Goal: Contribute content: Contribute content

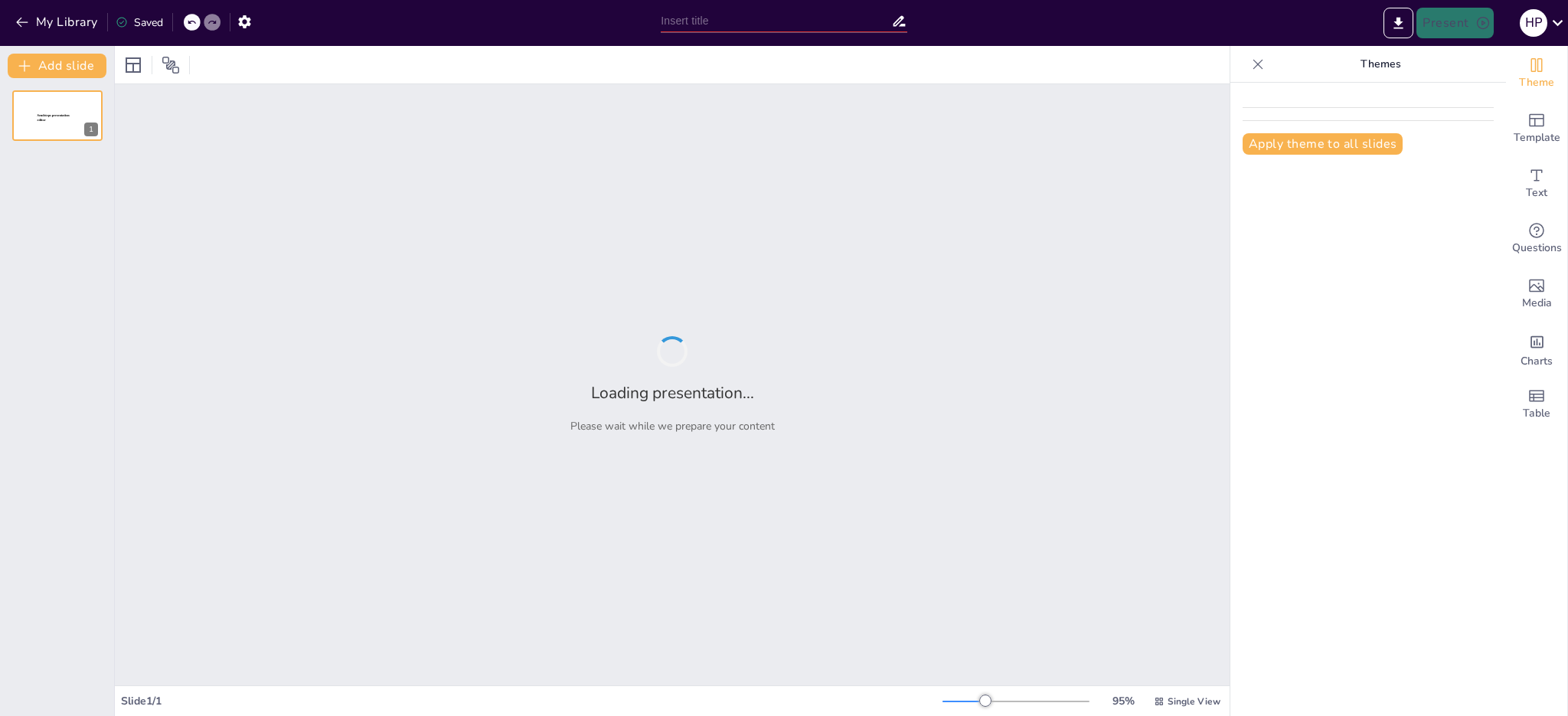
type input "Análisis del Régimen Jurídico de Sanciones Administrativas en [GEOGRAPHIC_DATA]…"
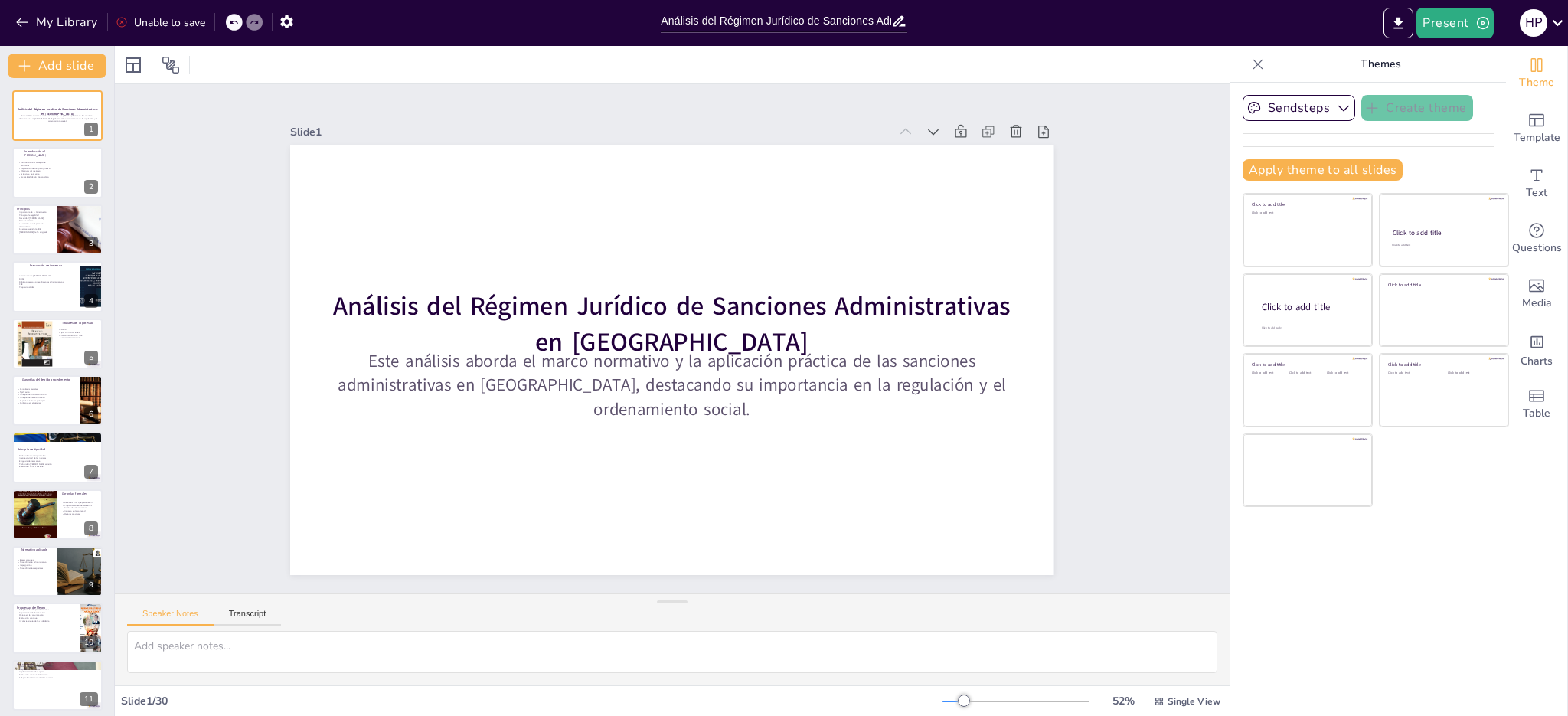
checkbox input "true"
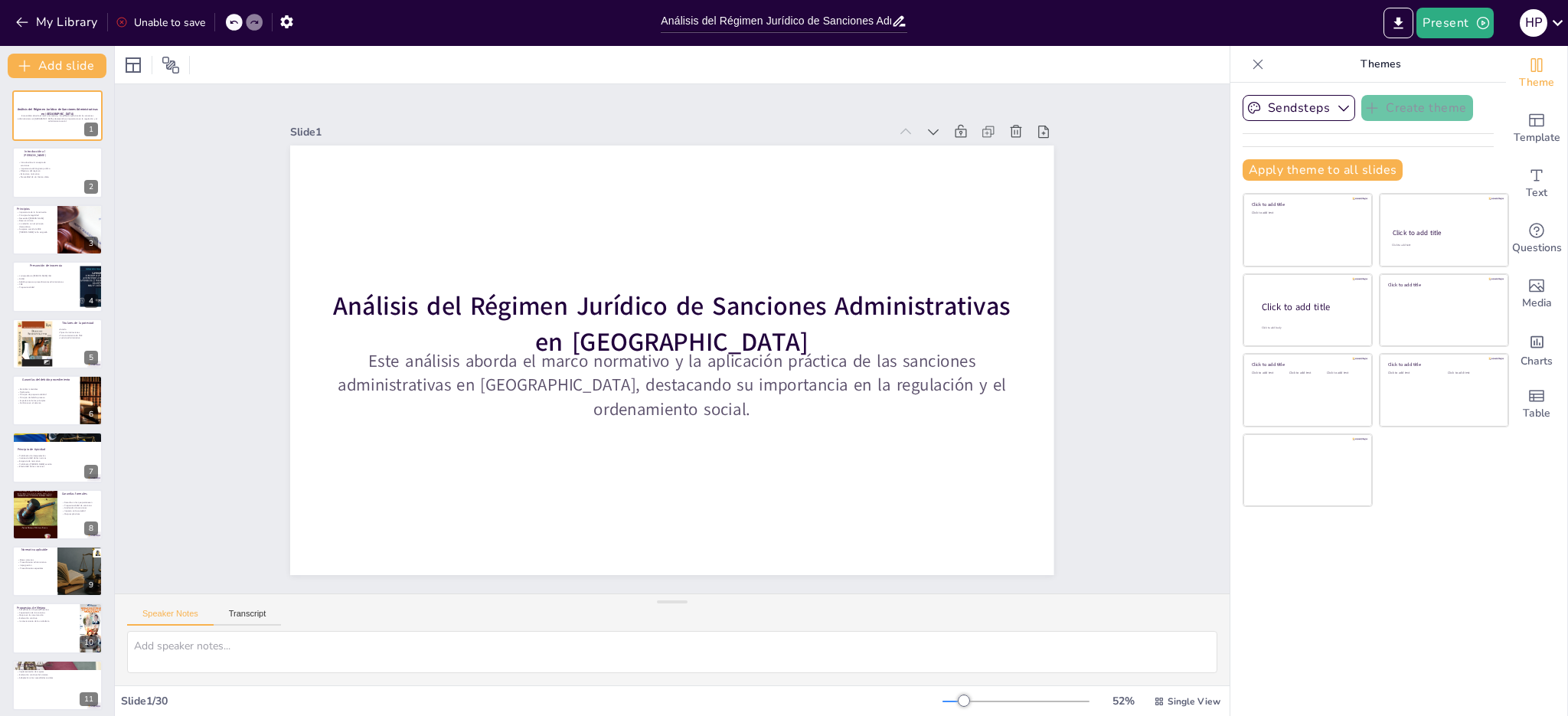
checkbox input "true"
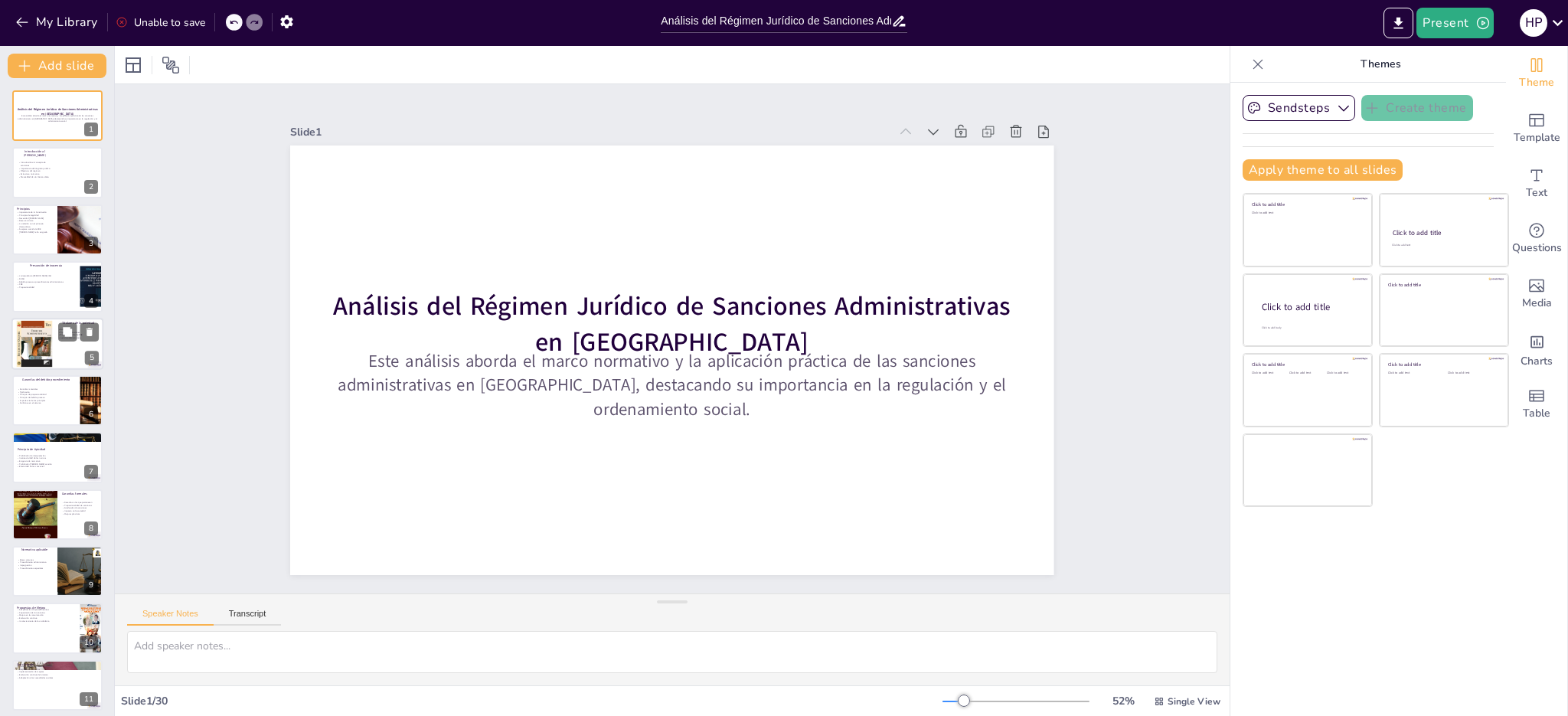
checkbox input "true"
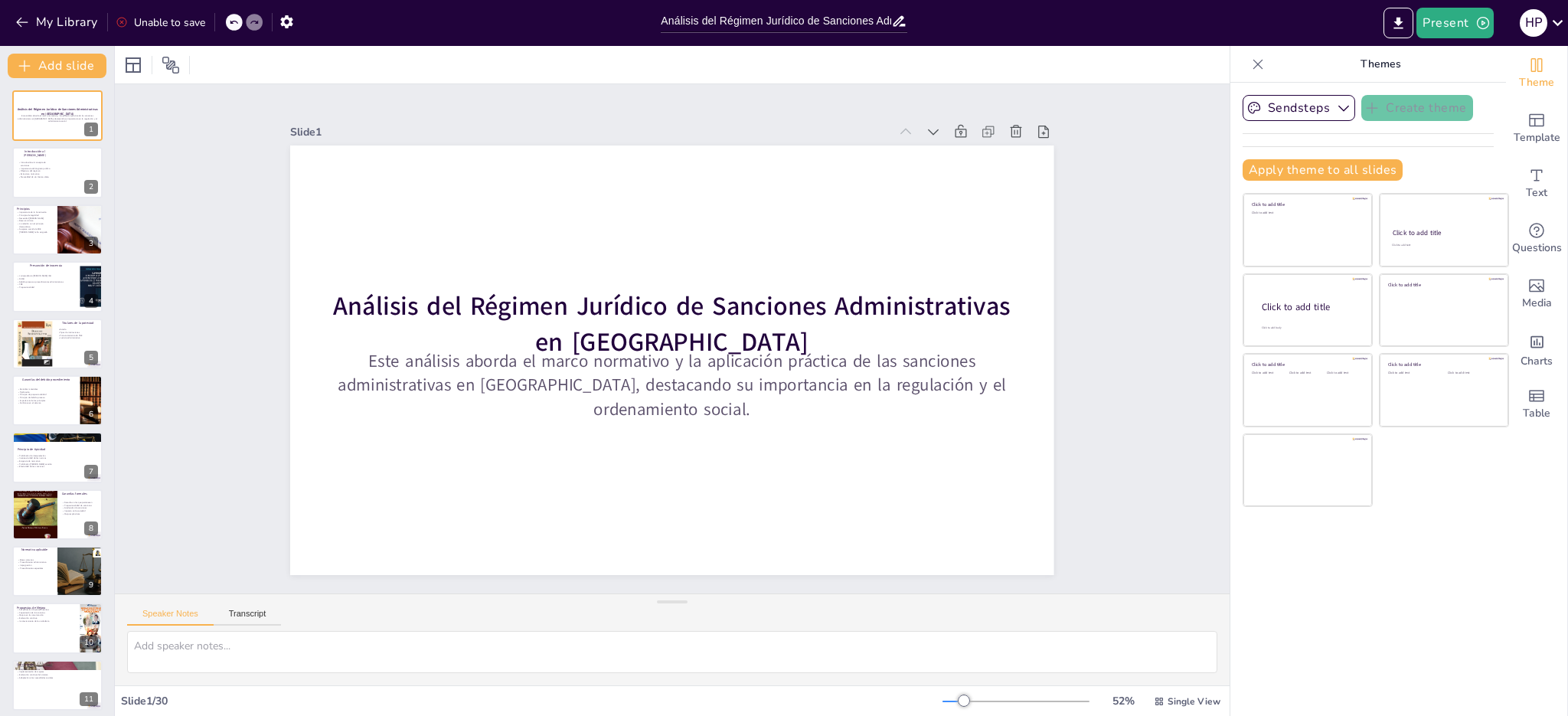
checkbox input "true"
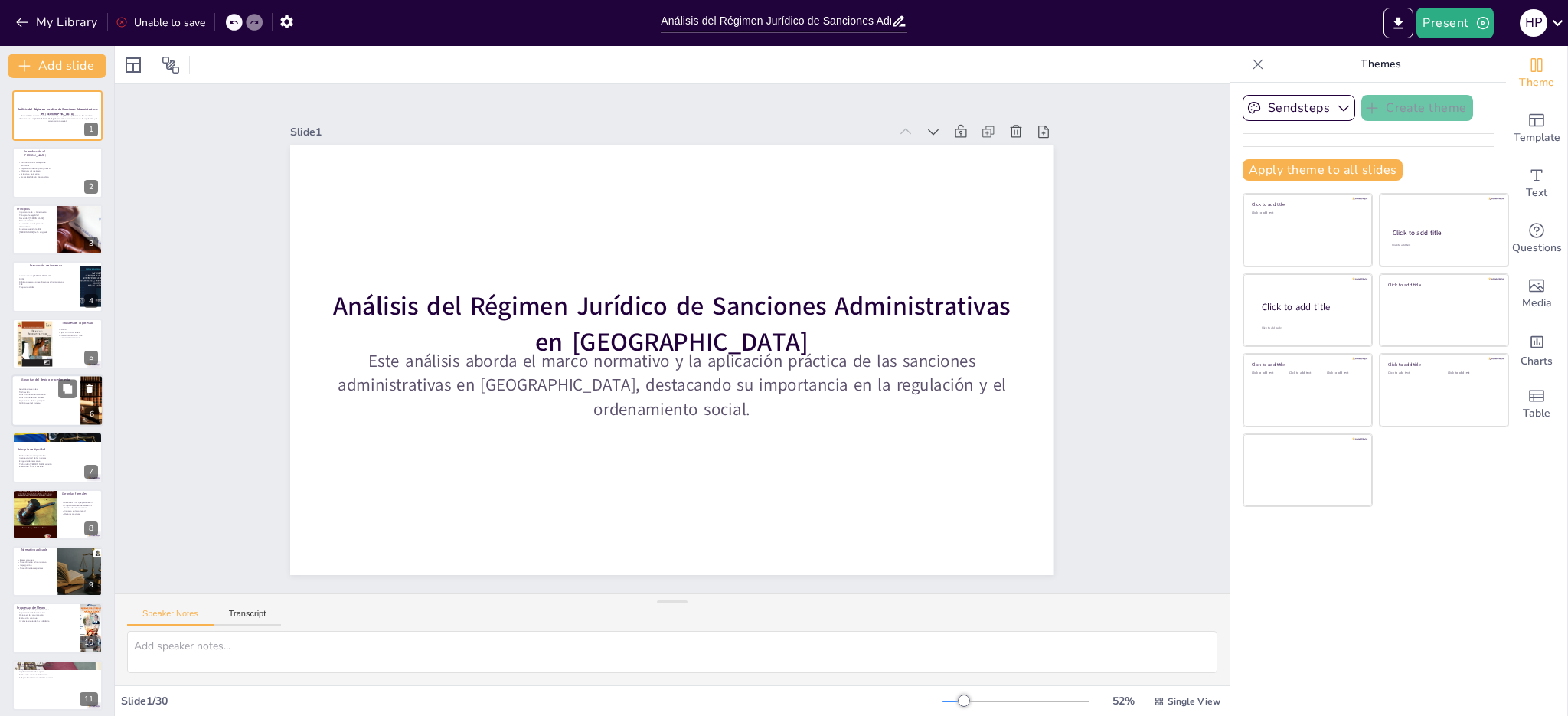
checkbox input "true"
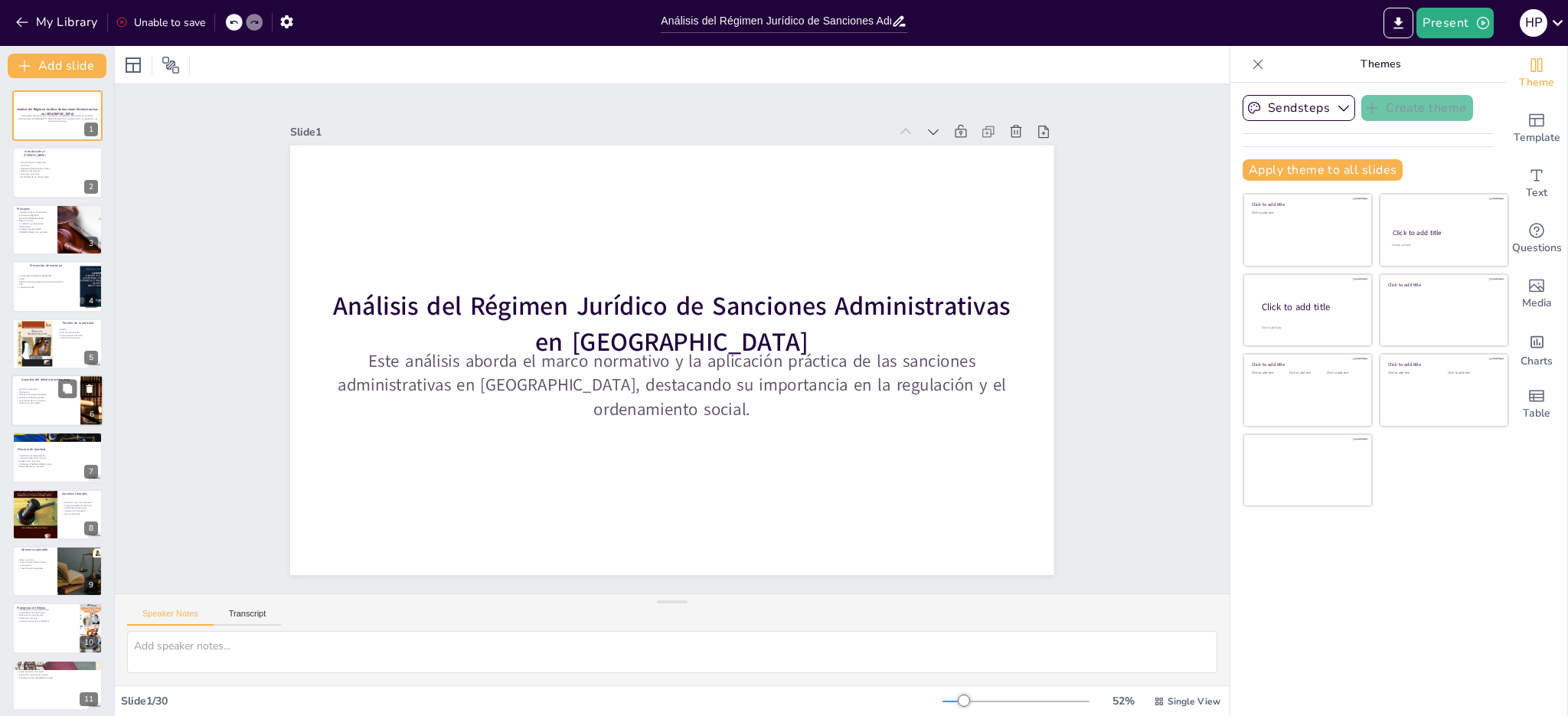
checkbox input "true"
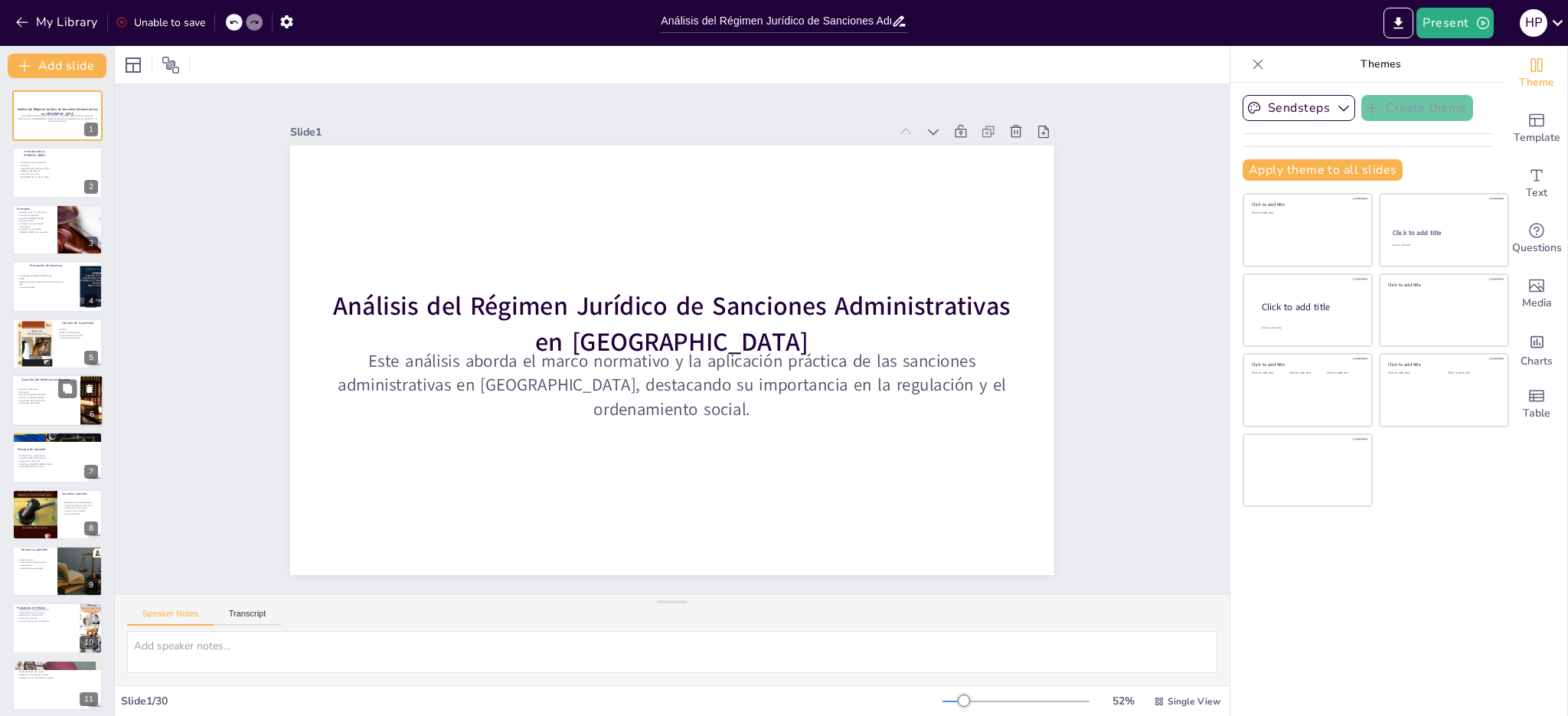
checkbox input "true"
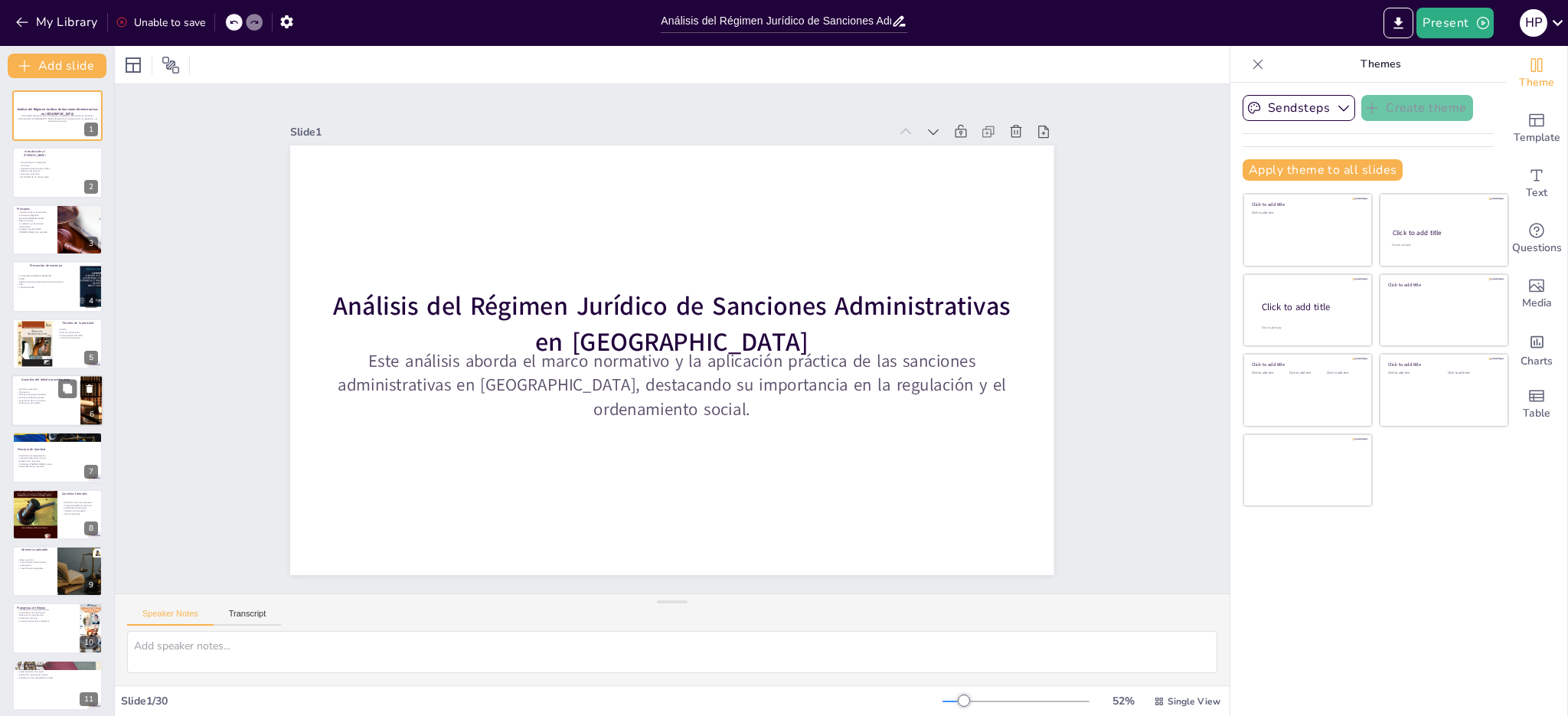
click at [45, 411] on div at bounding box center [57, 400] width 92 height 52
checkbox input "true"
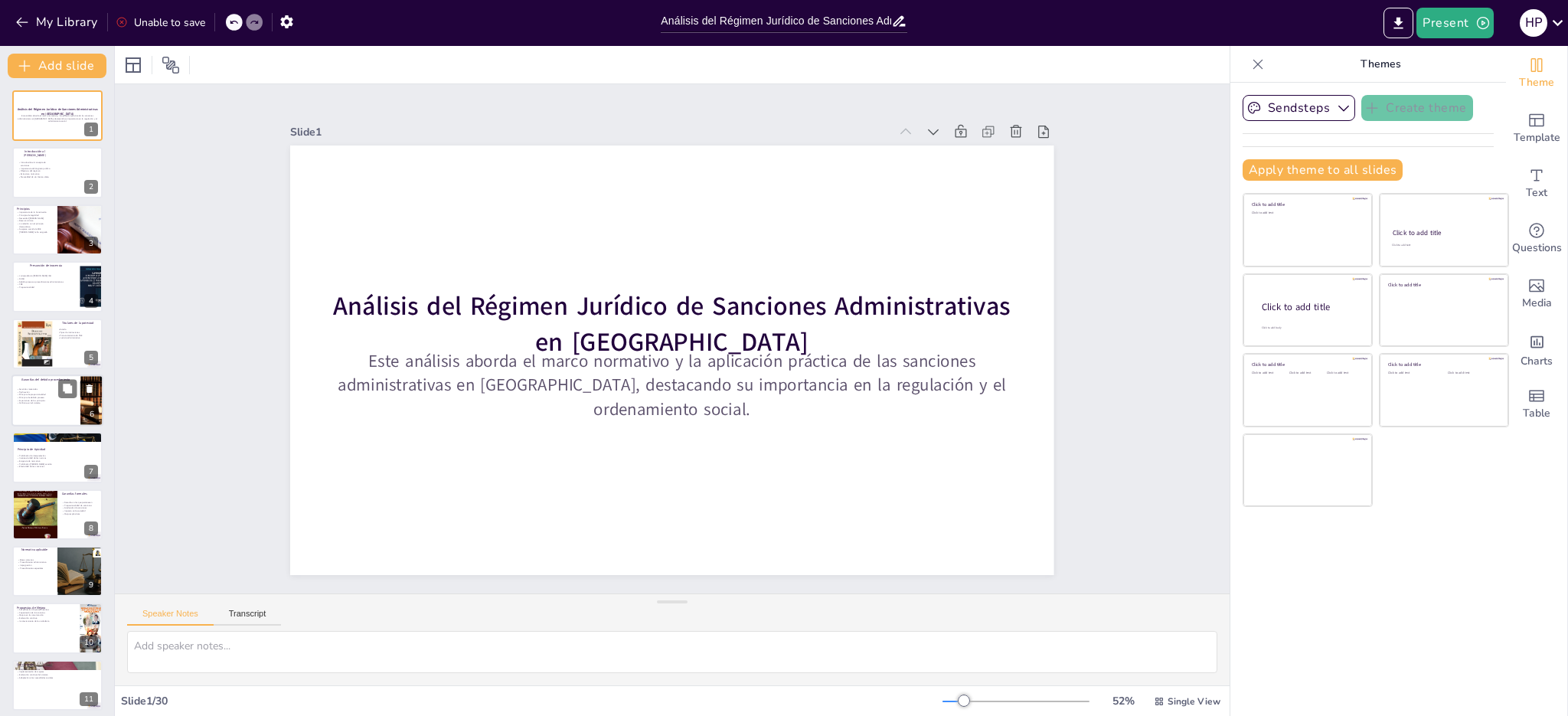
checkbox input "true"
type textarea "El principio de legalidad es esencial para la protección de los derechos de los…"
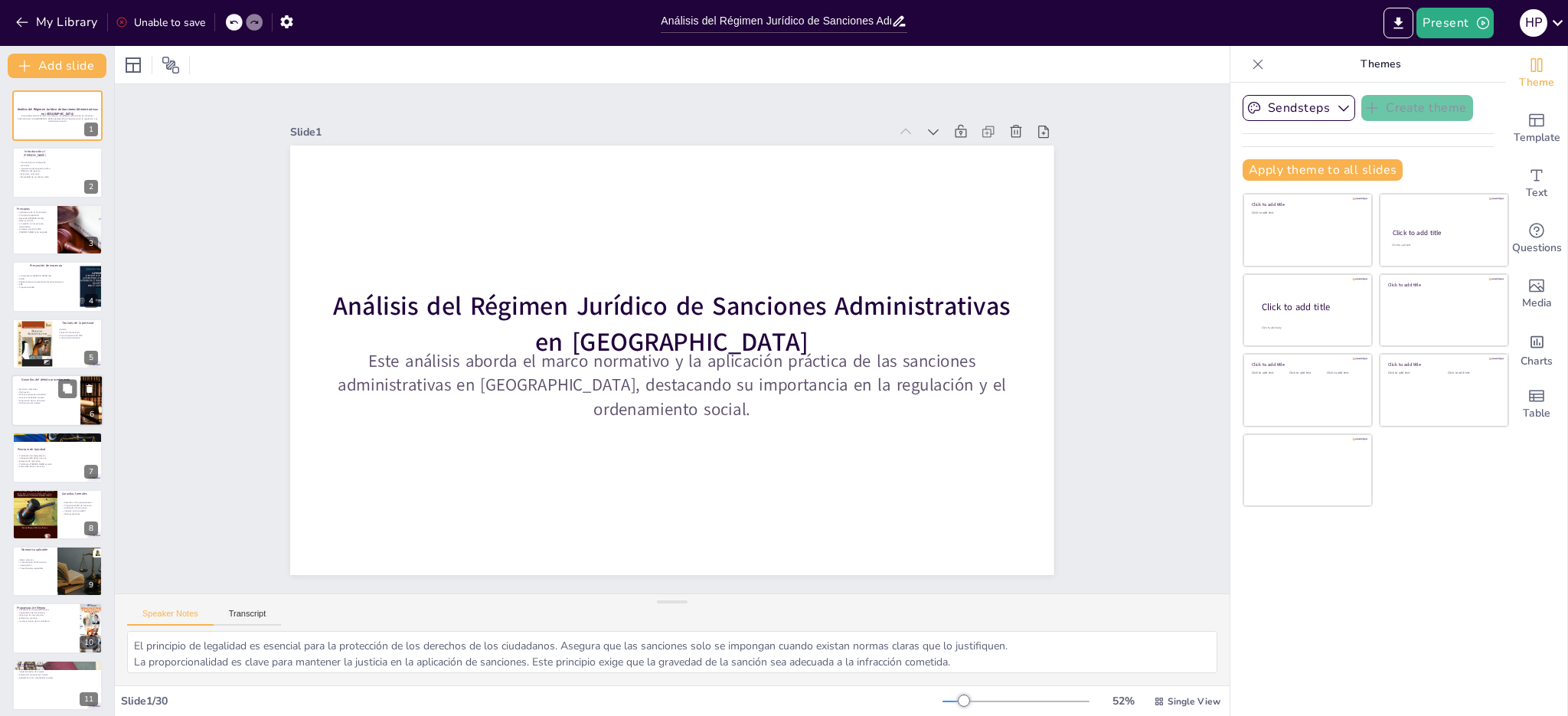
scroll to position [3, 0]
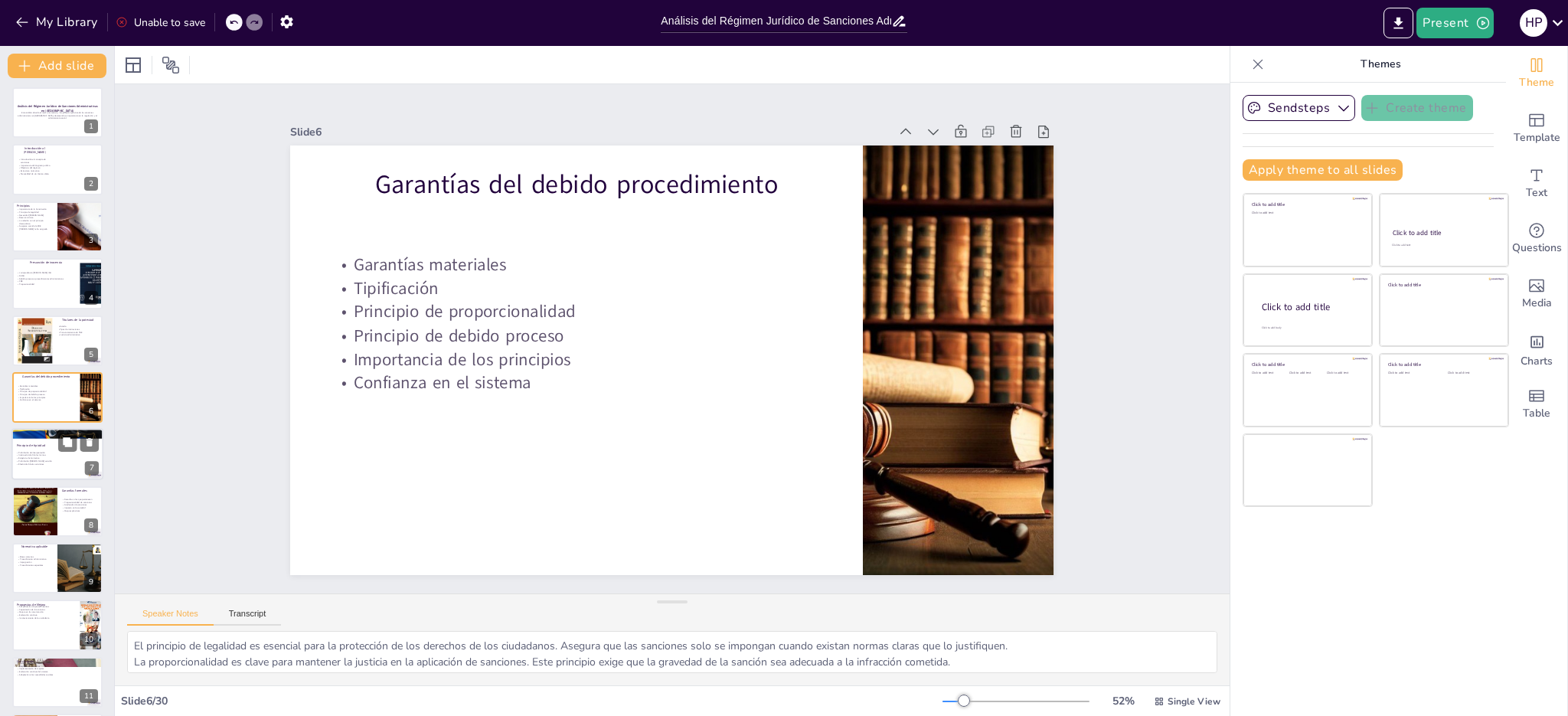
checkbox input "true"
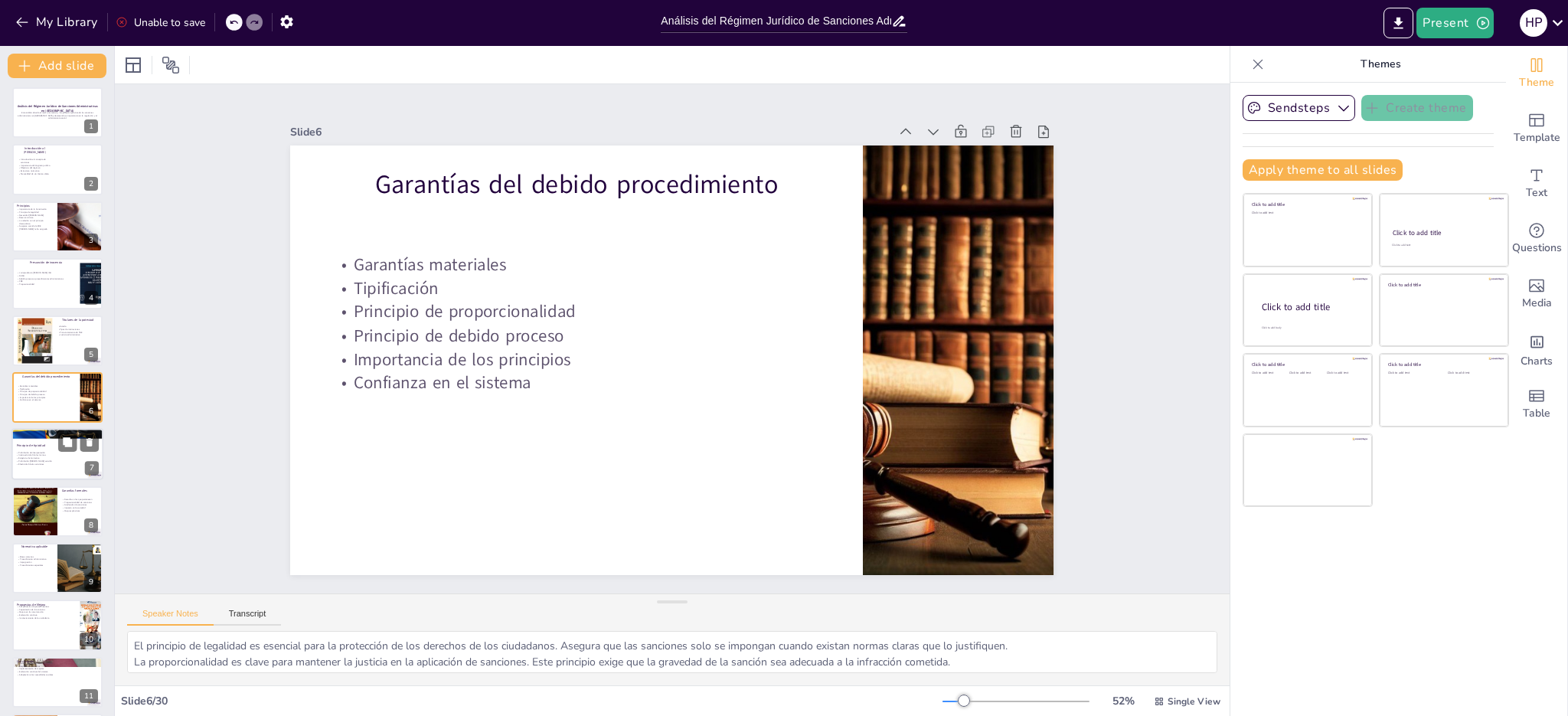
checkbox input "true"
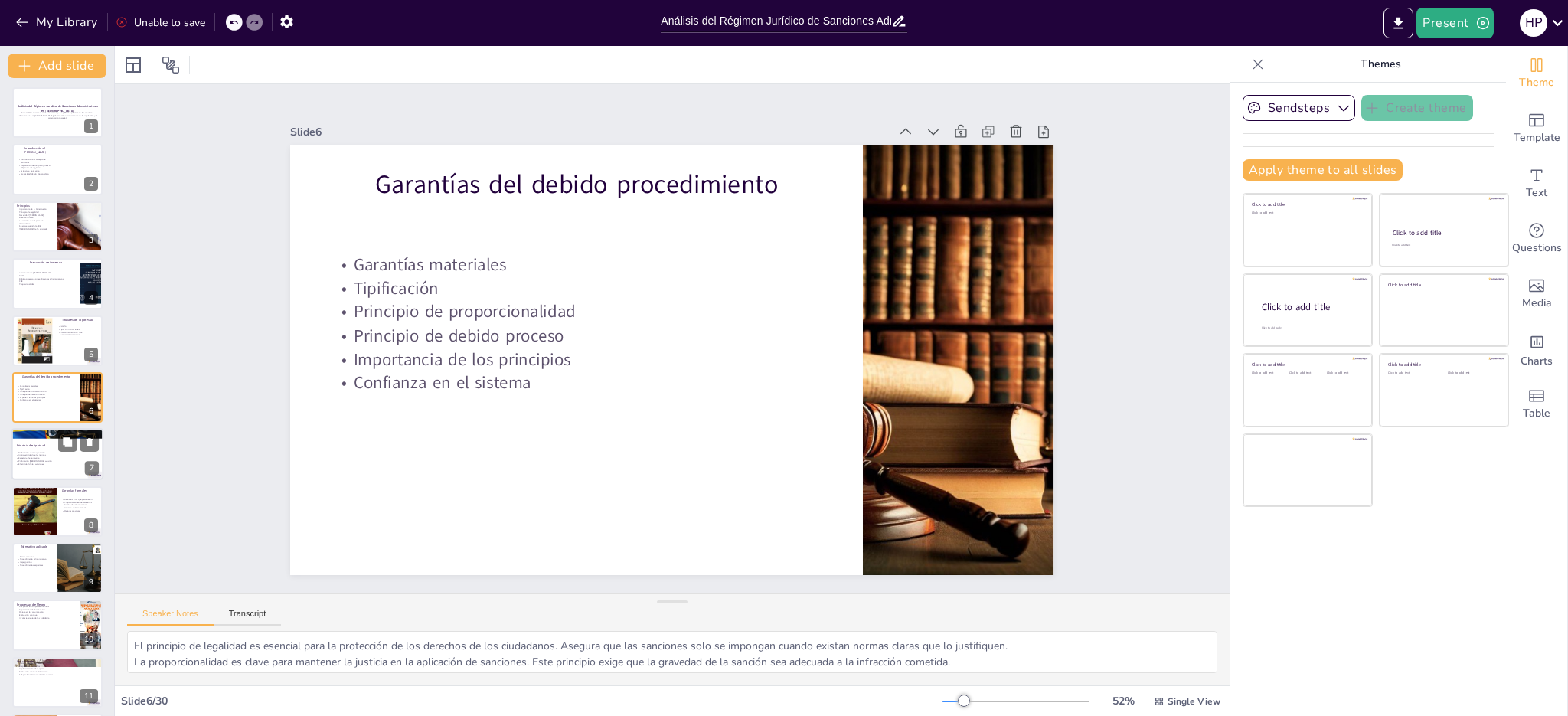
checkbox input "true"
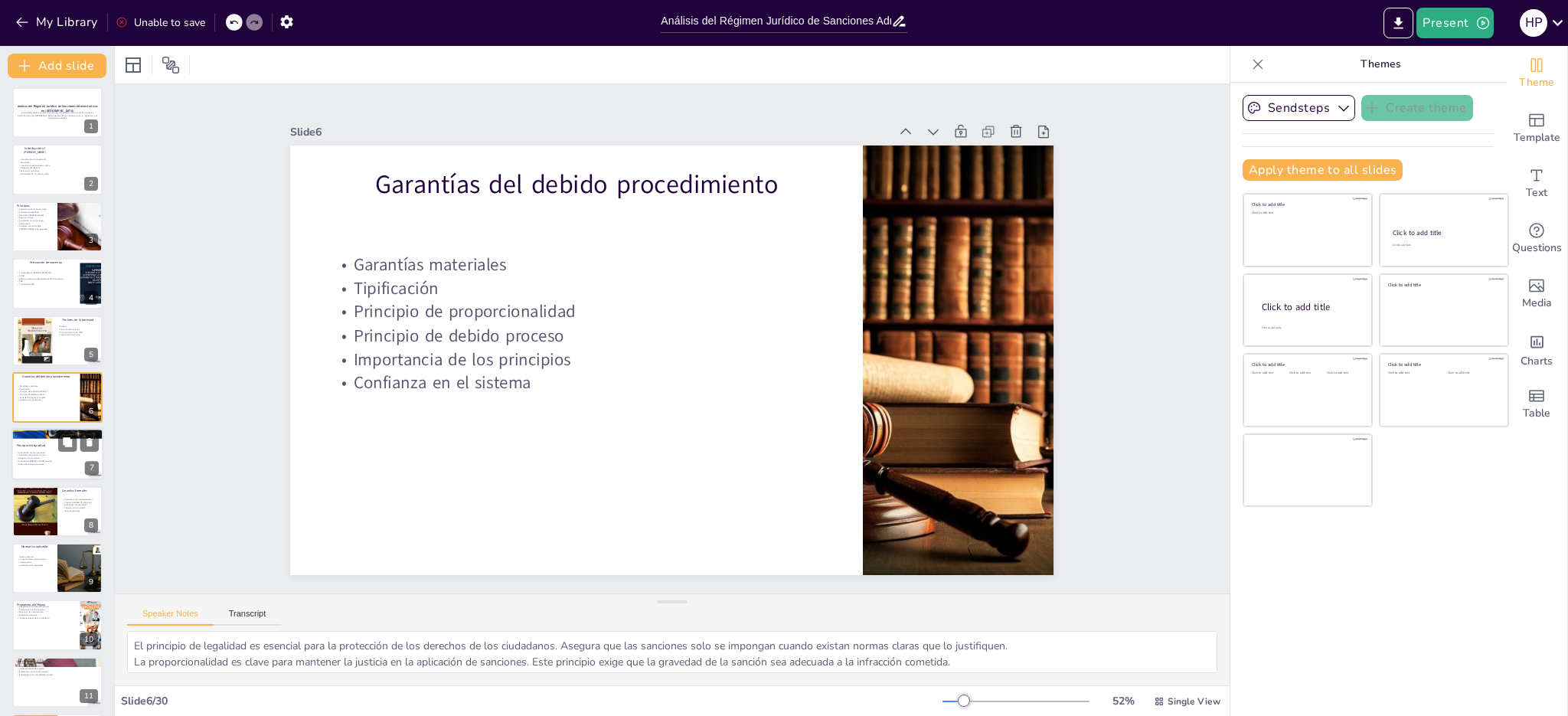
checkbox input "true"
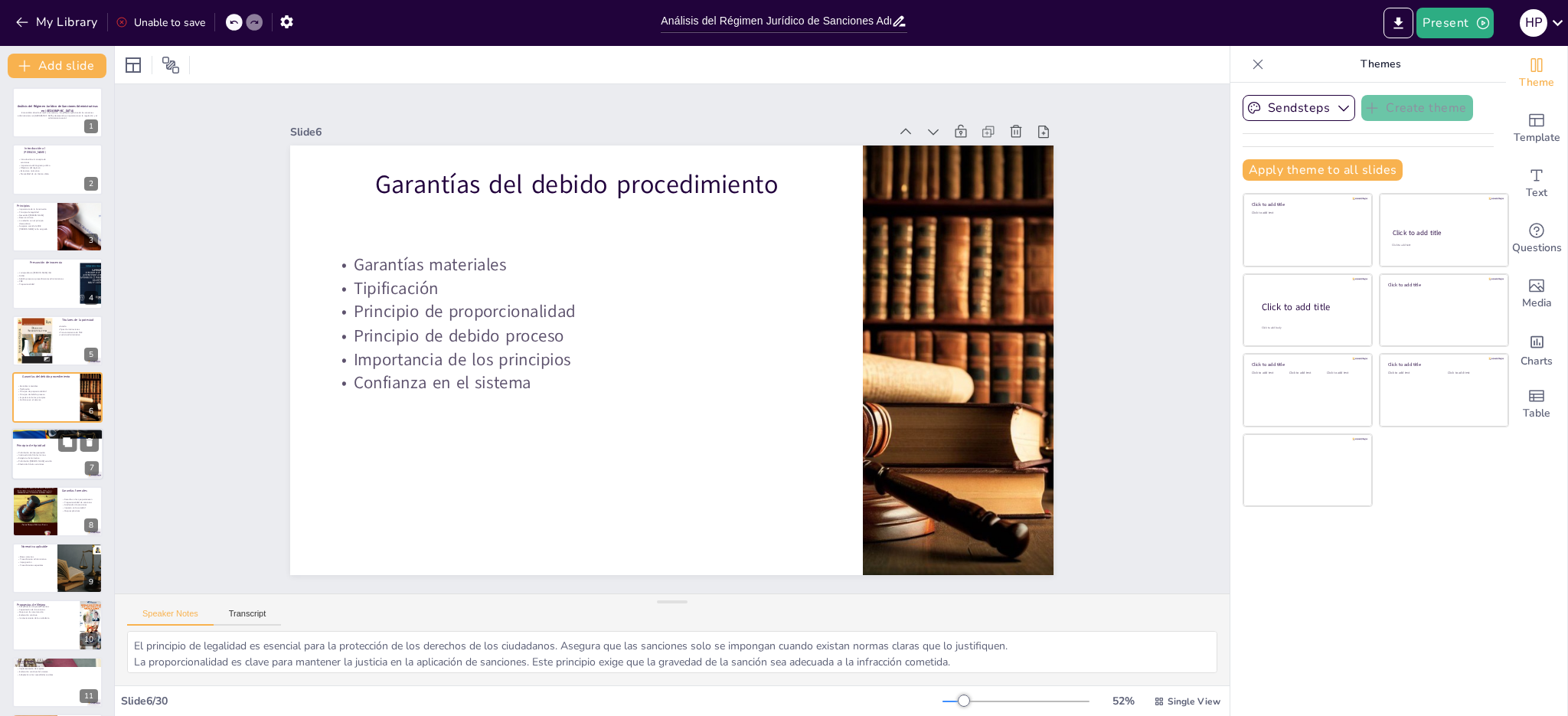
checkbox input "true"
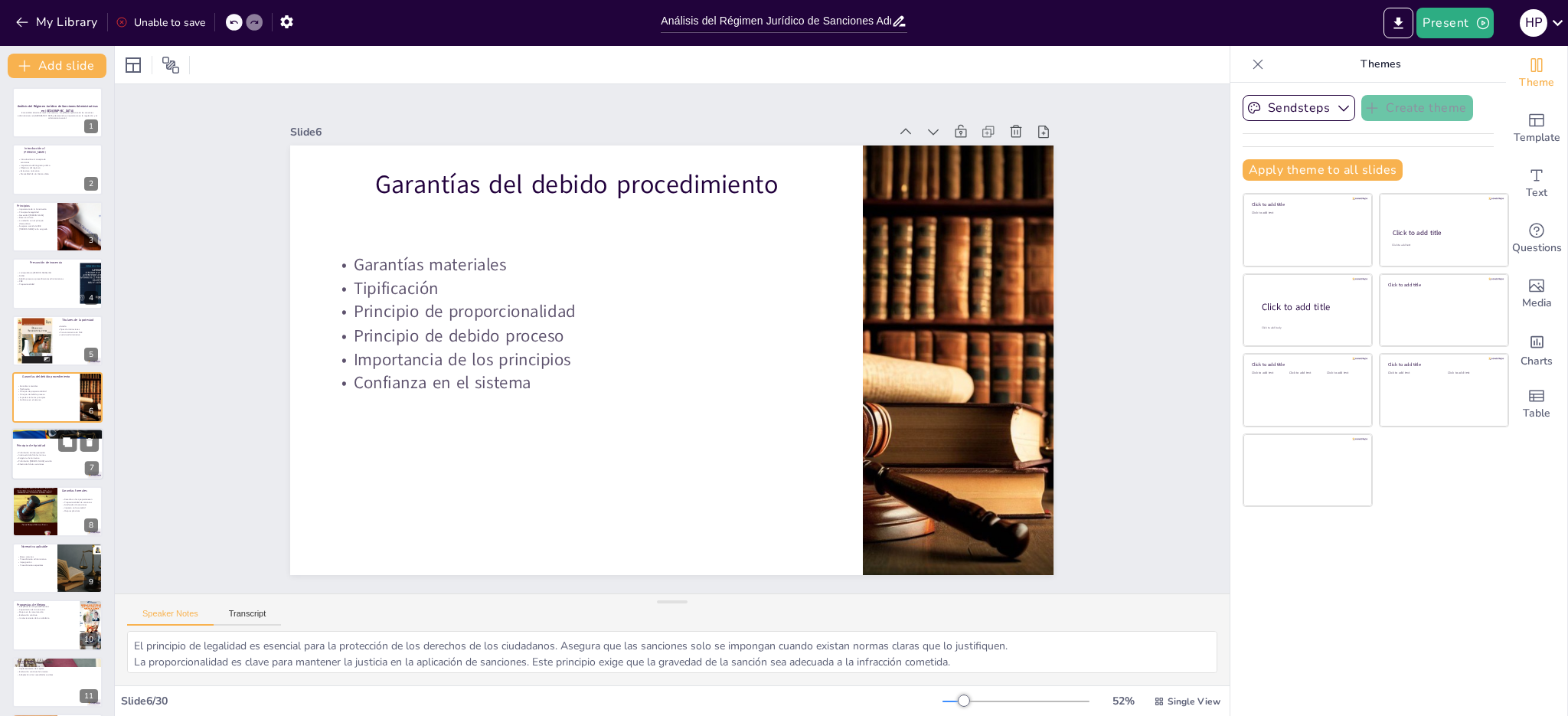
checkbox input "true"
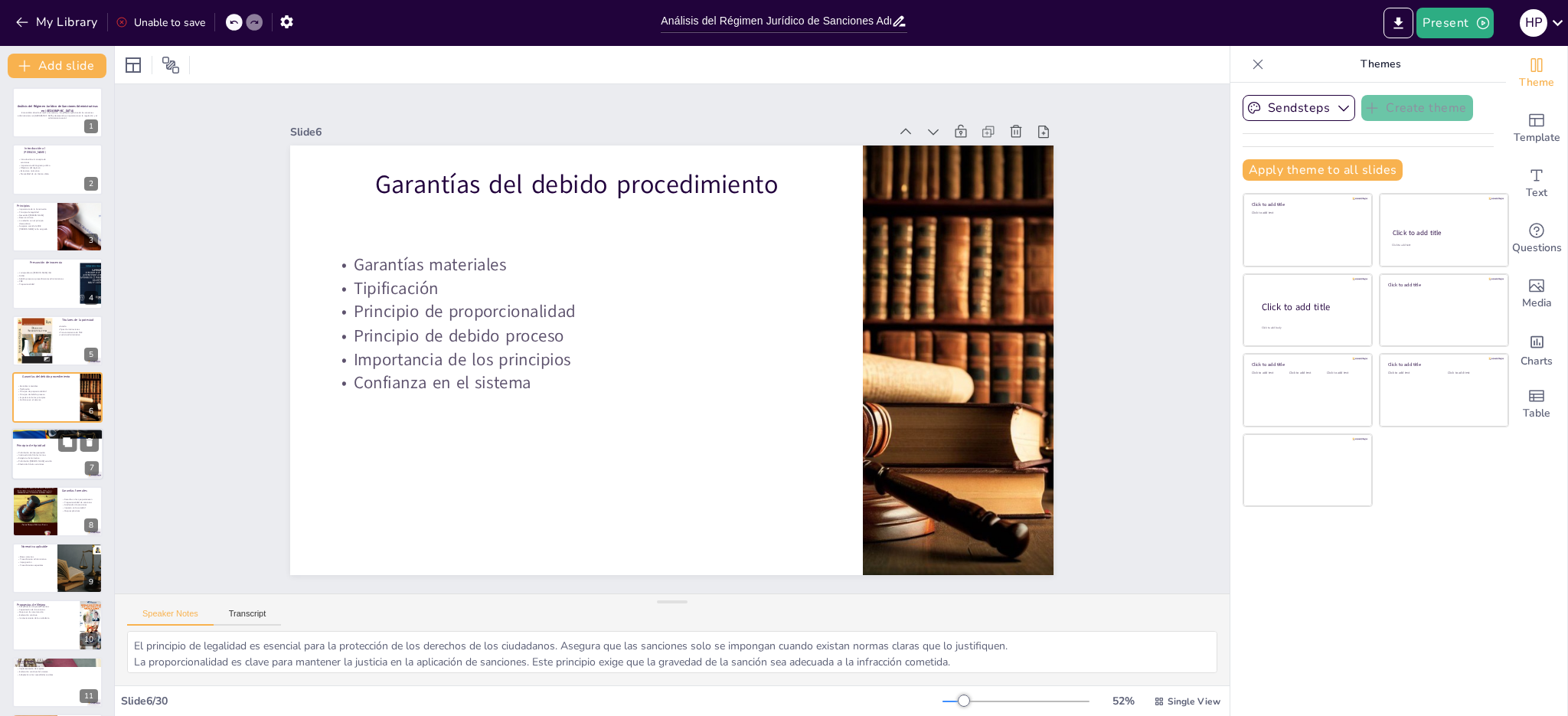
checkbox input "true"
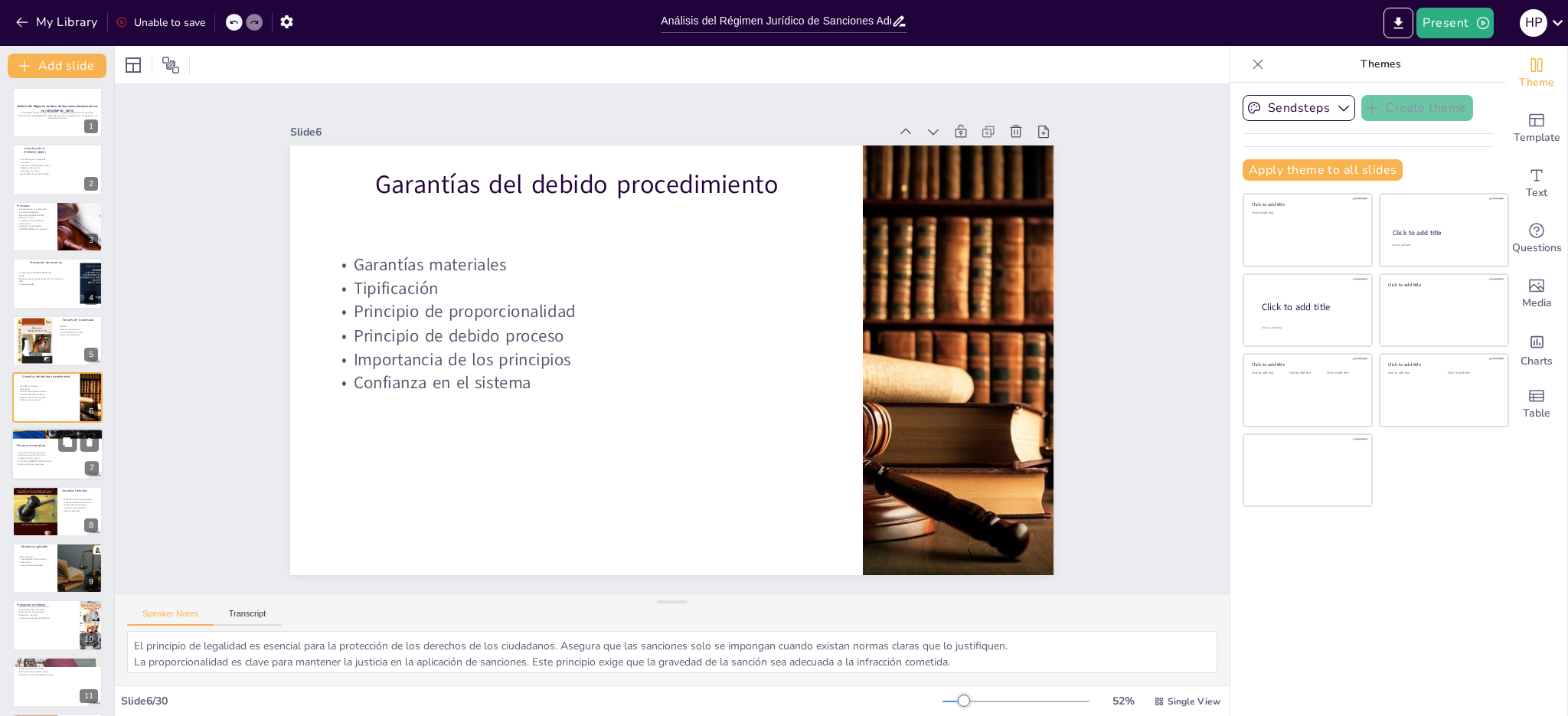
checkbox input "true"
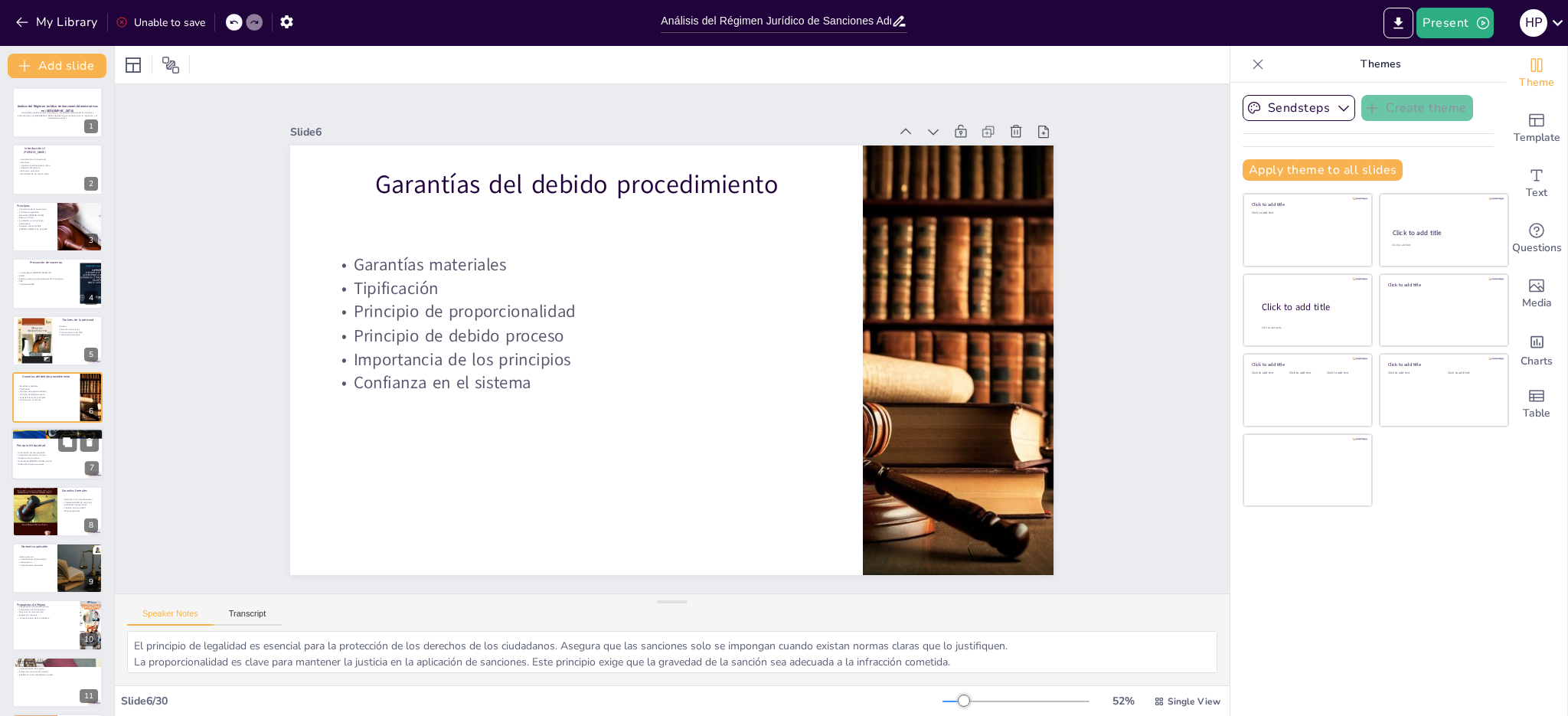
click at [57, 458] on div "Prohibición de interpretación Irretroactividad de las normas Exigencia de norma…" at bounding box center [57, 458] width 82 height 15
checkbox input "true"
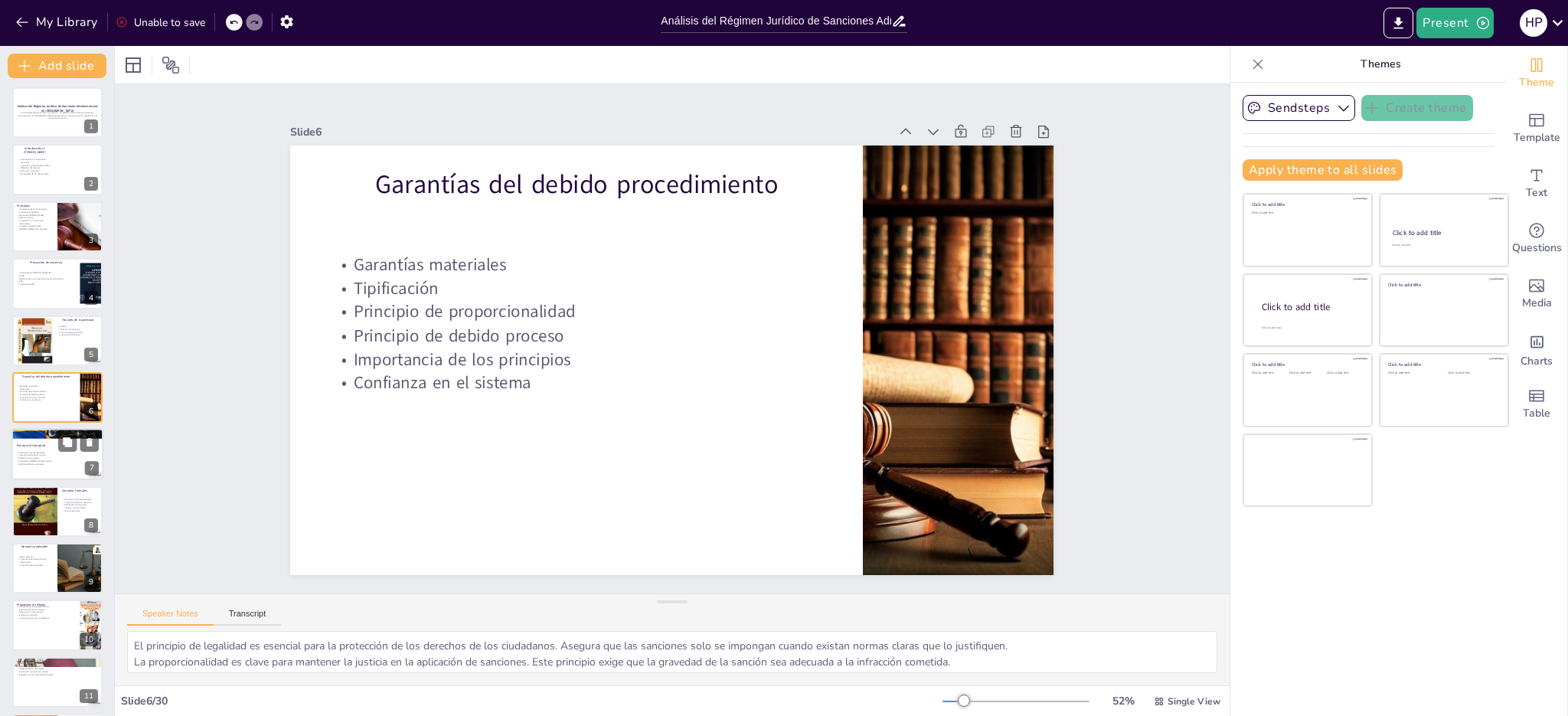
checkbox input "true"
type textarea "La aplicación de sanciones se extiende a varios sectores, cada uno con sus part…"
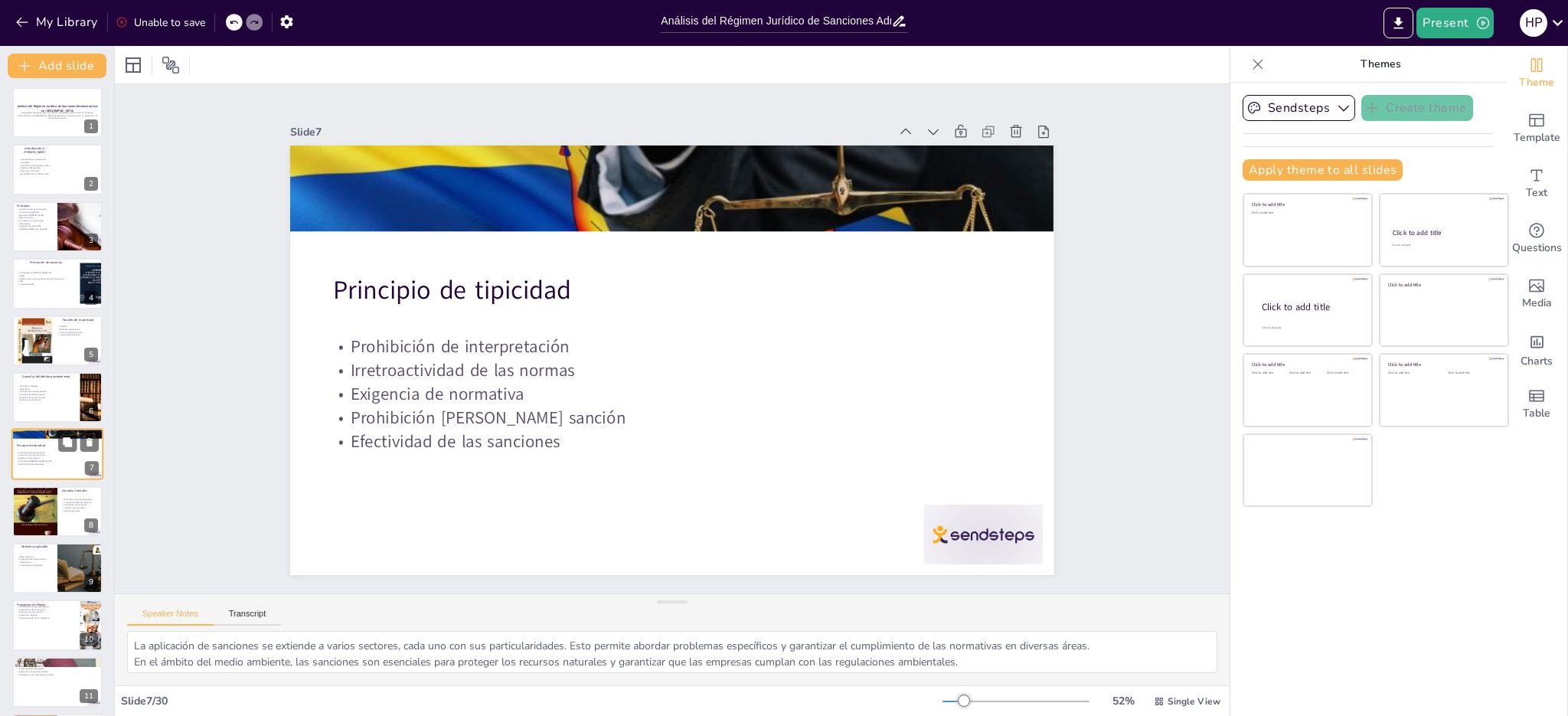
scroll to position [60, 0]
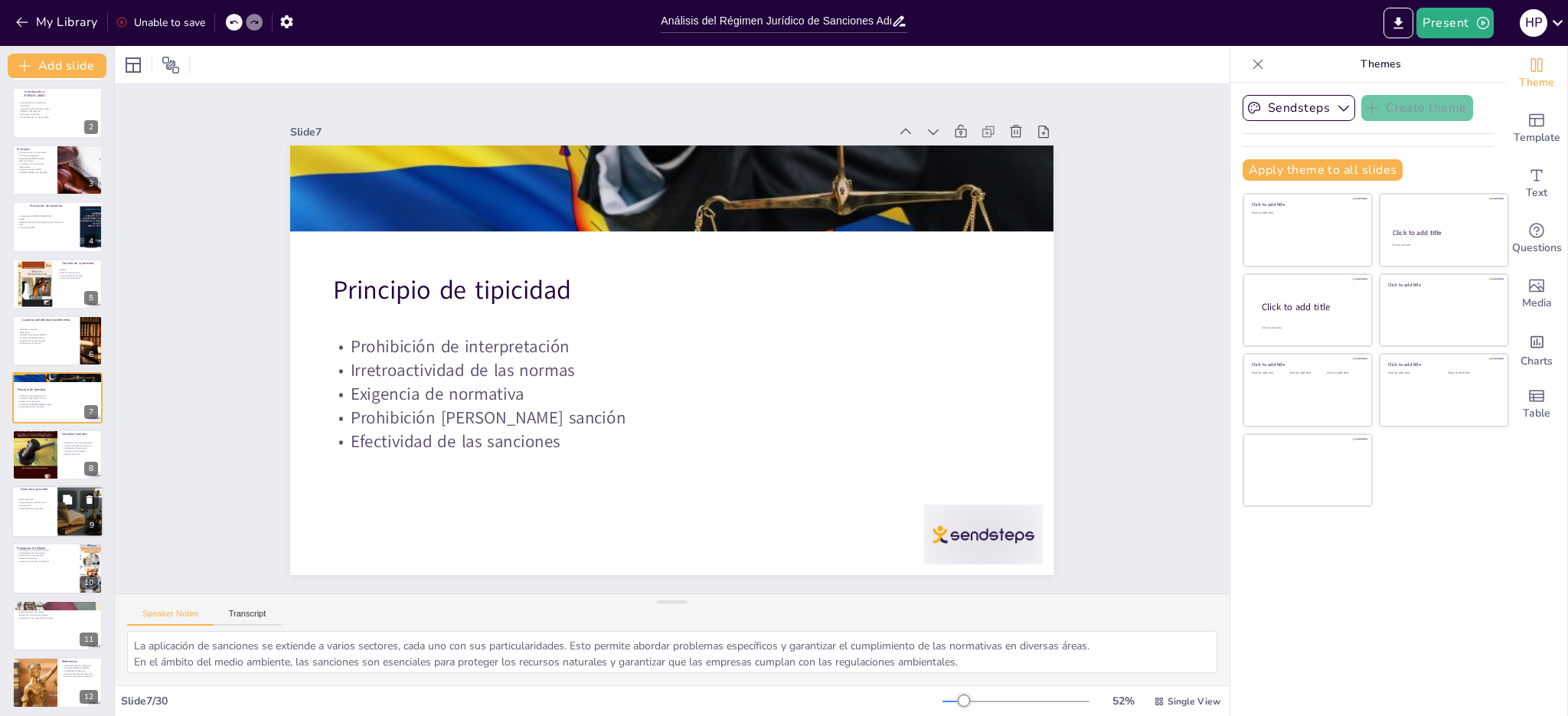
checkbox input "true"
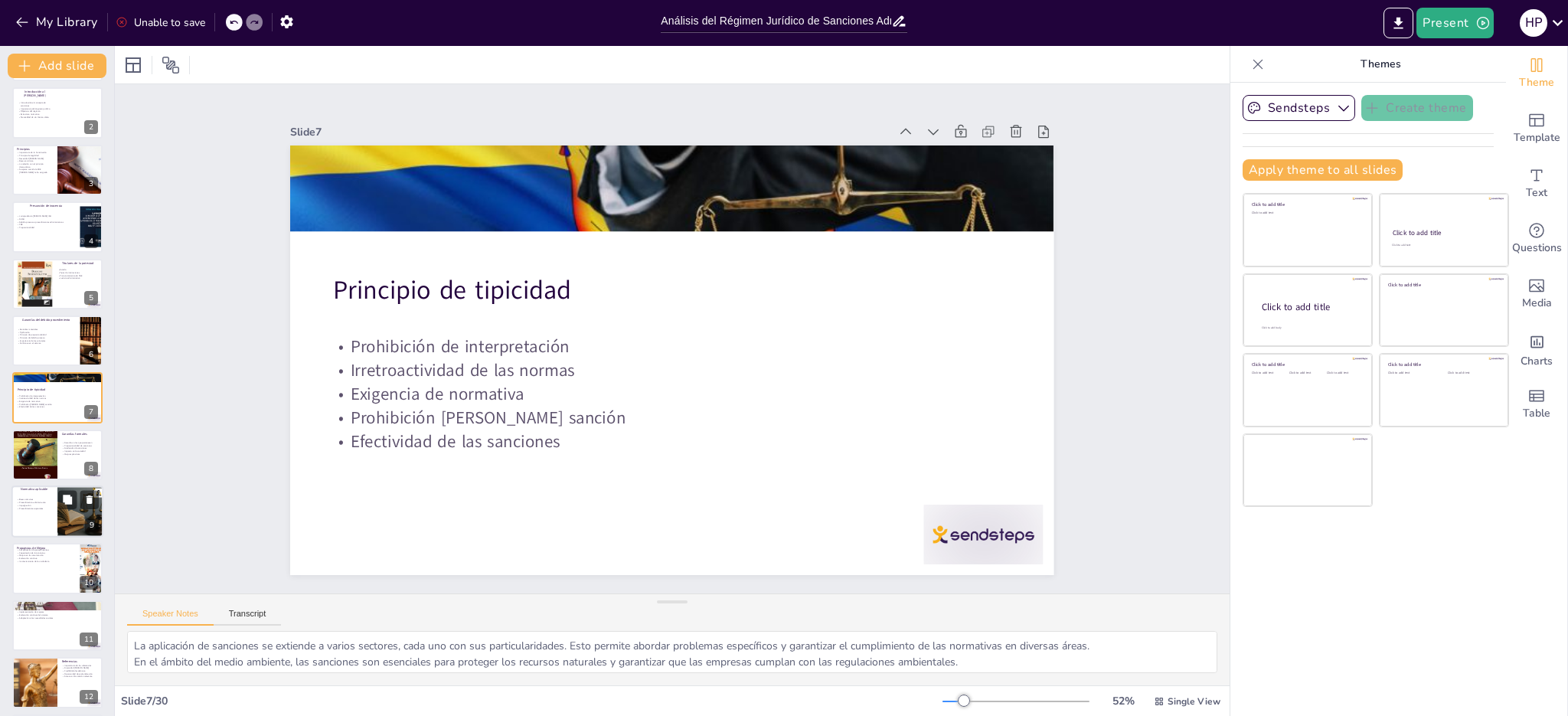
checkbox input "true"
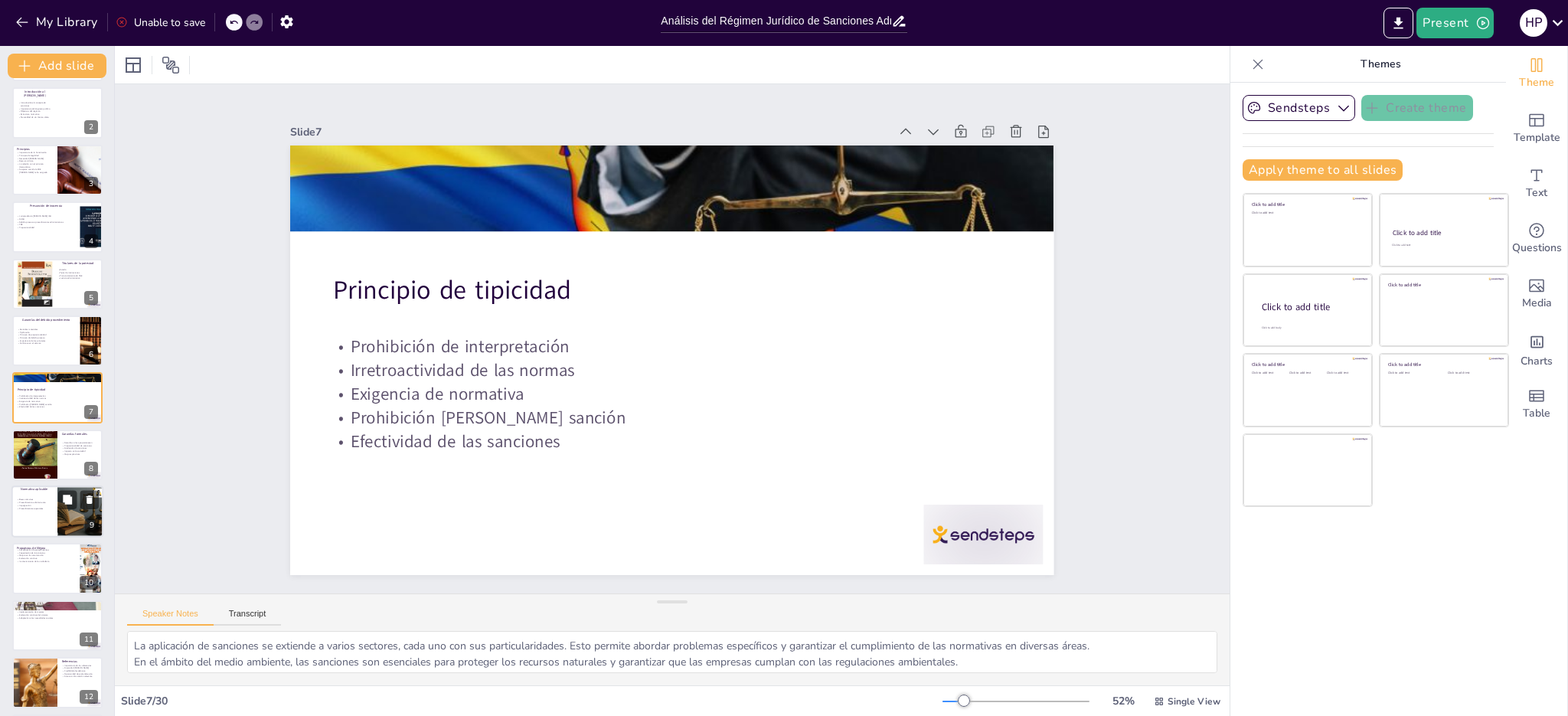
checkbox input "true"
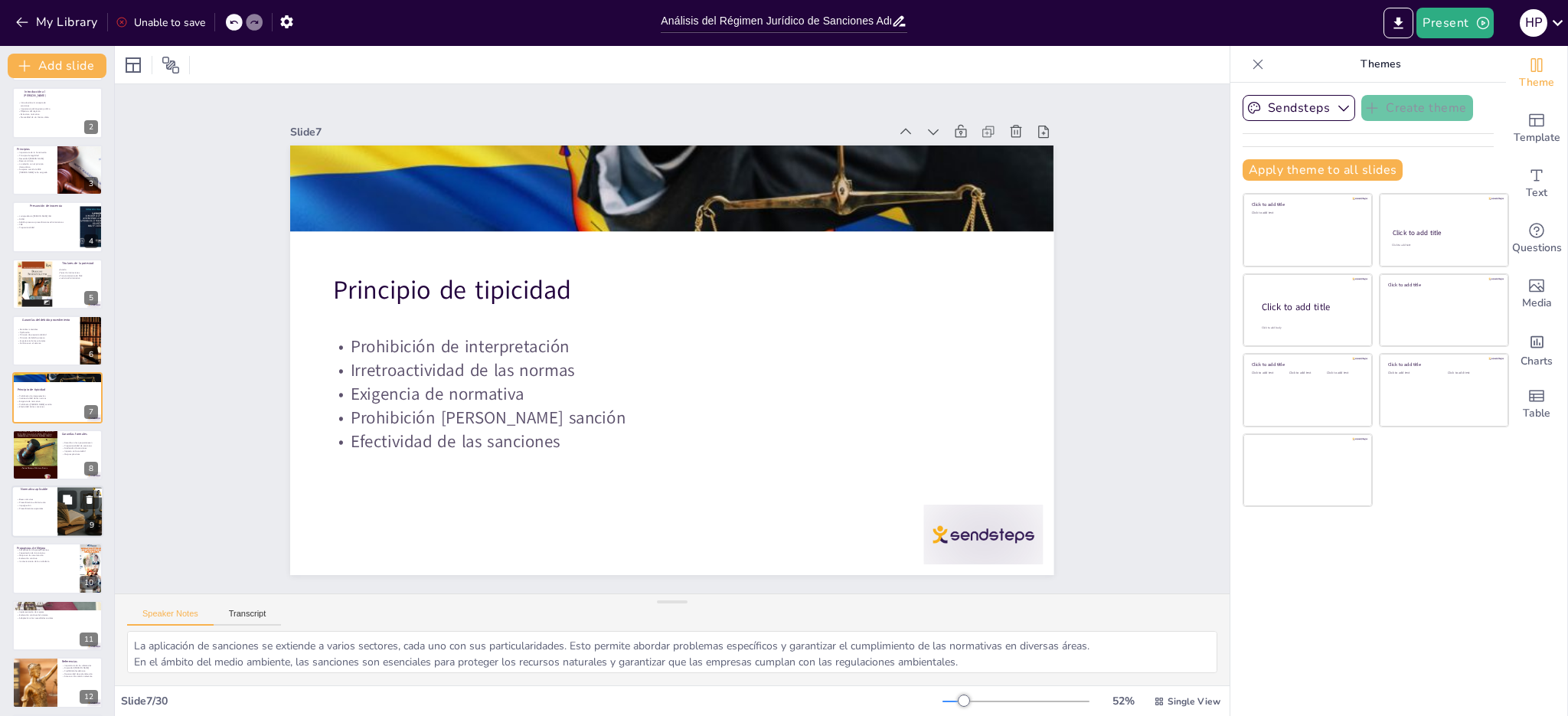
click at [45, 511] on div at bounding box center [57, 512] width 92 height 52
checkbox input "true"
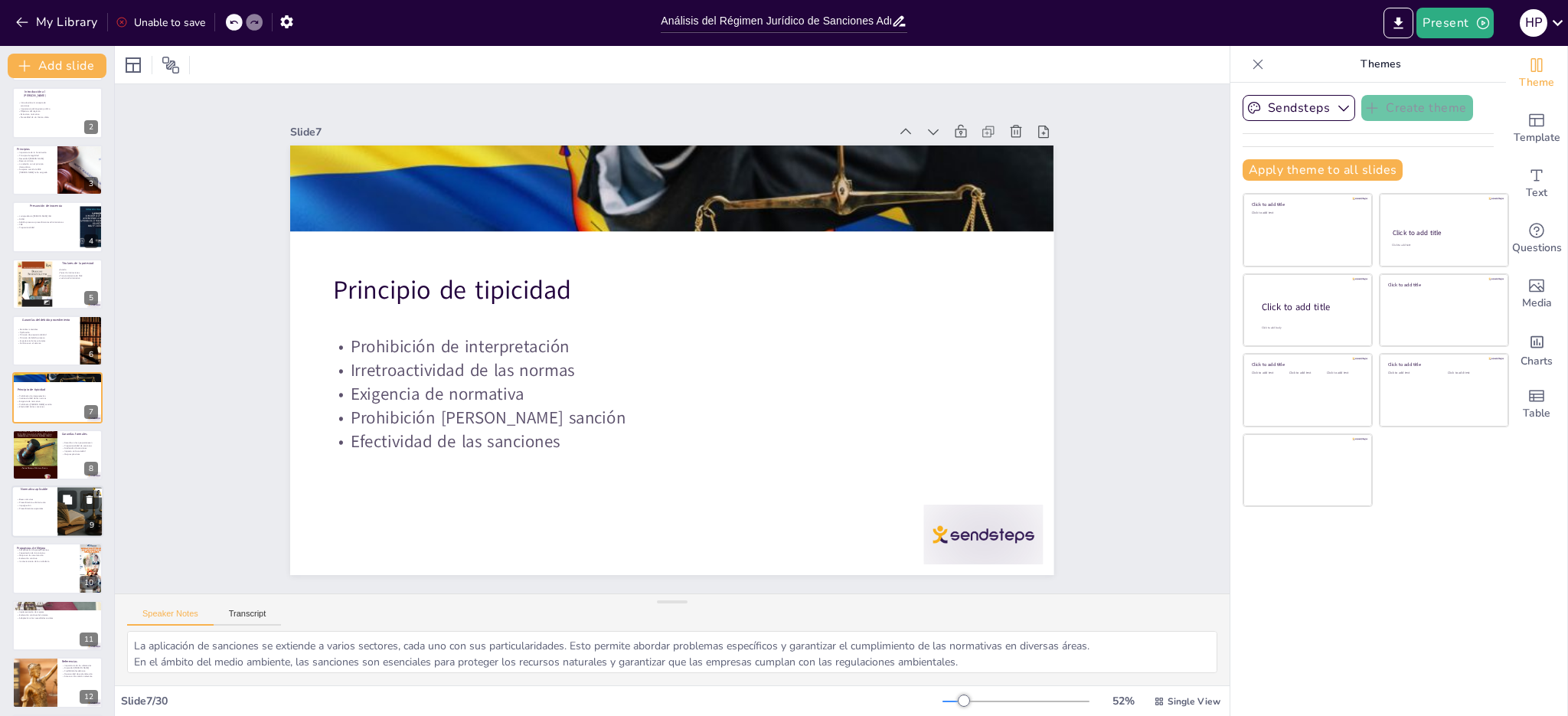
checkbox input "true"
type textarea "Lor ipsumdol sitamet co adipisc elitsedd eiusmodt in utlab et dolorema al eni a…"
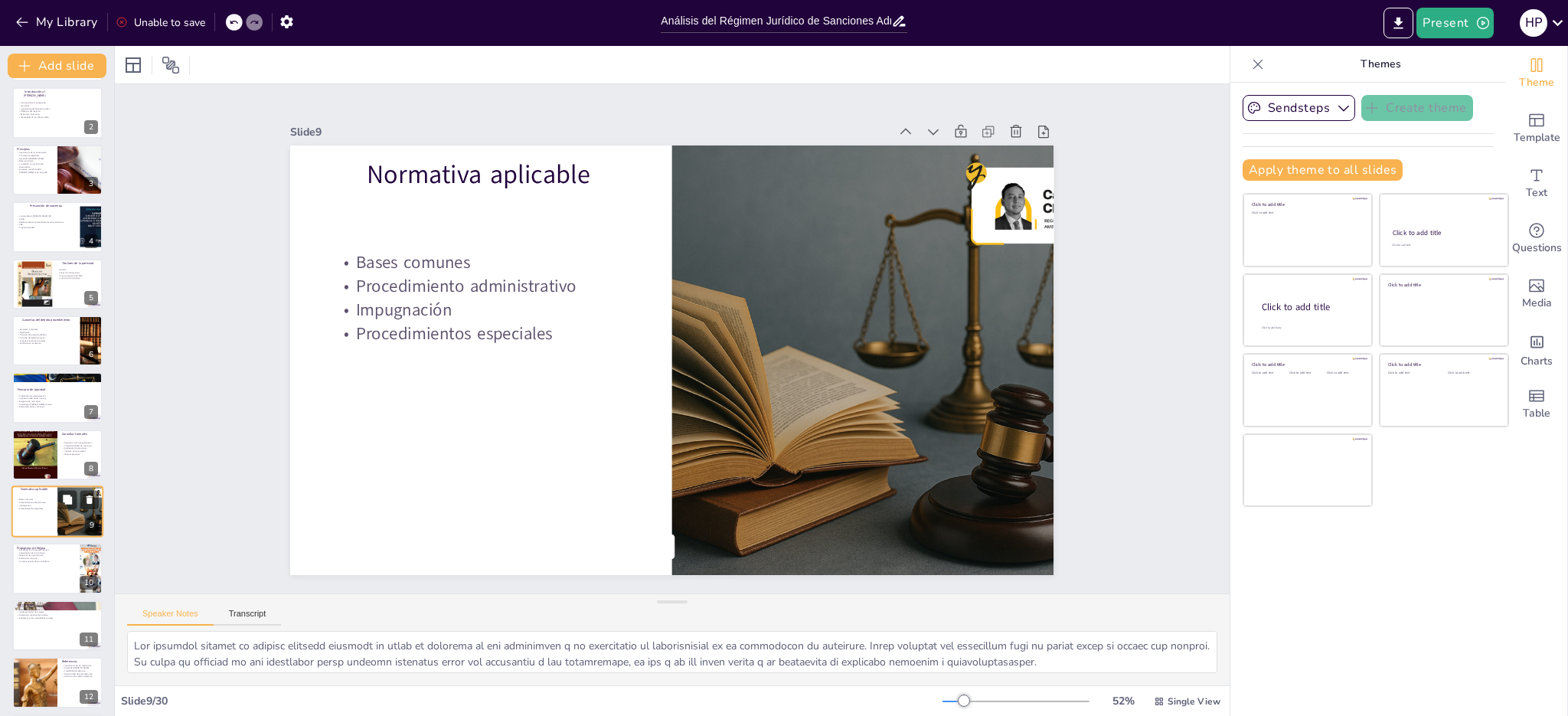
scroll to position [174, 0]
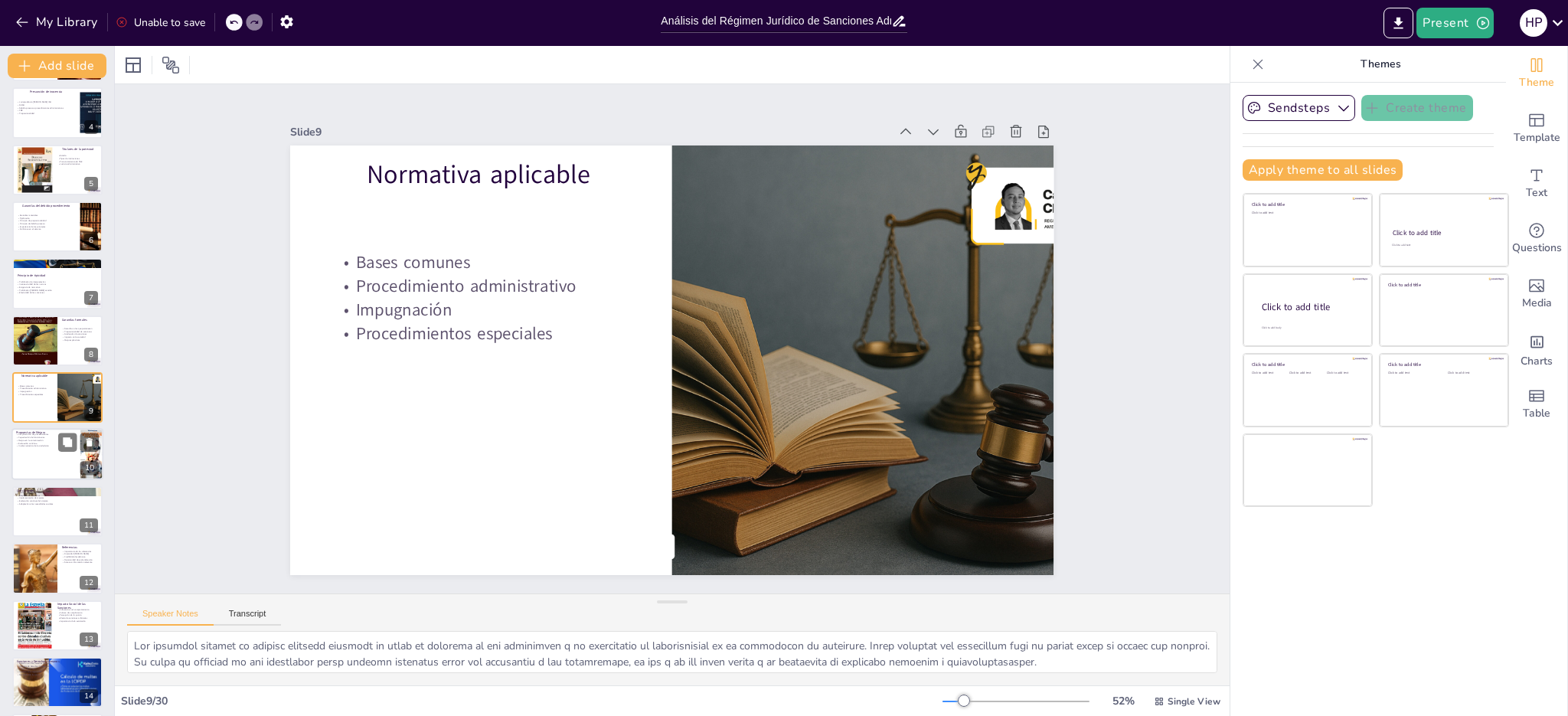
checkbox input "true"
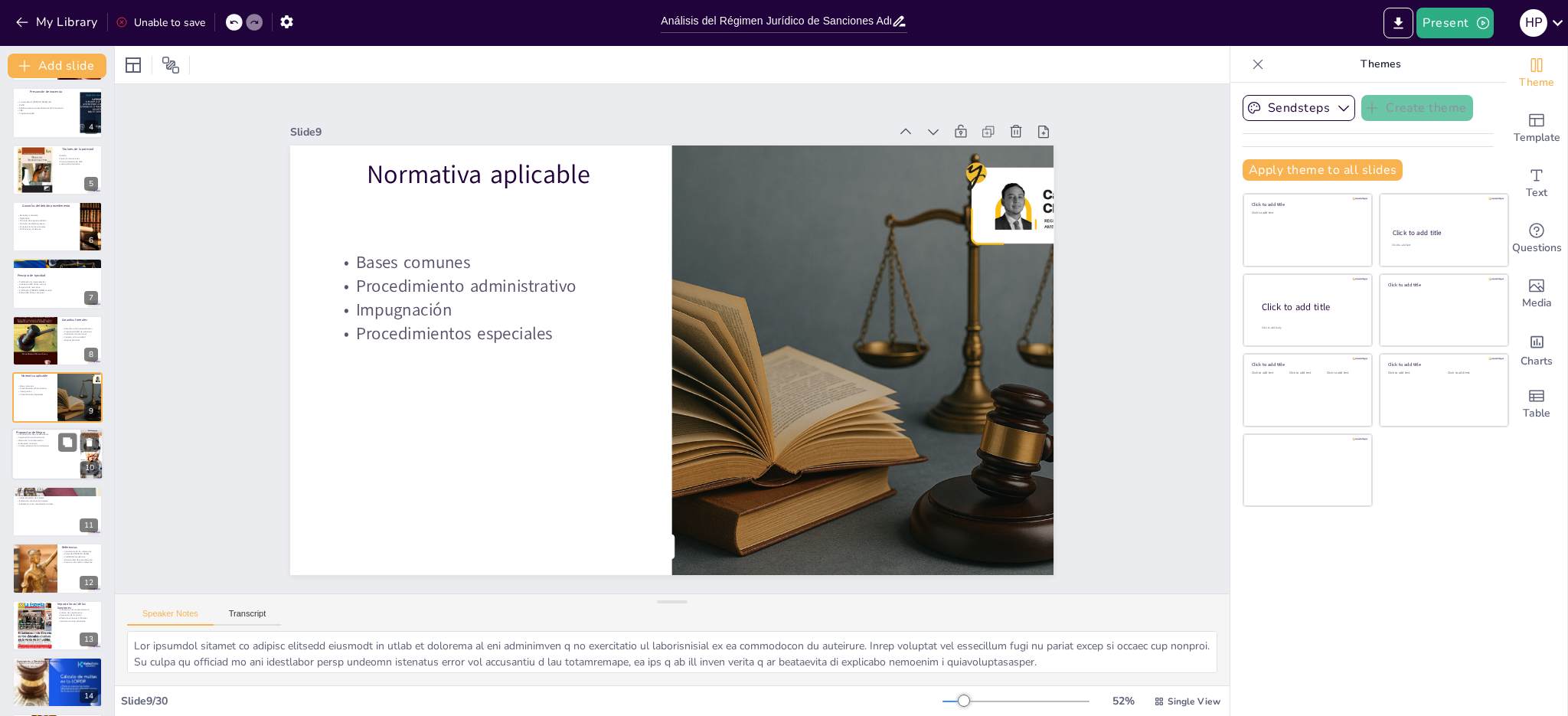
checkbox input "true"
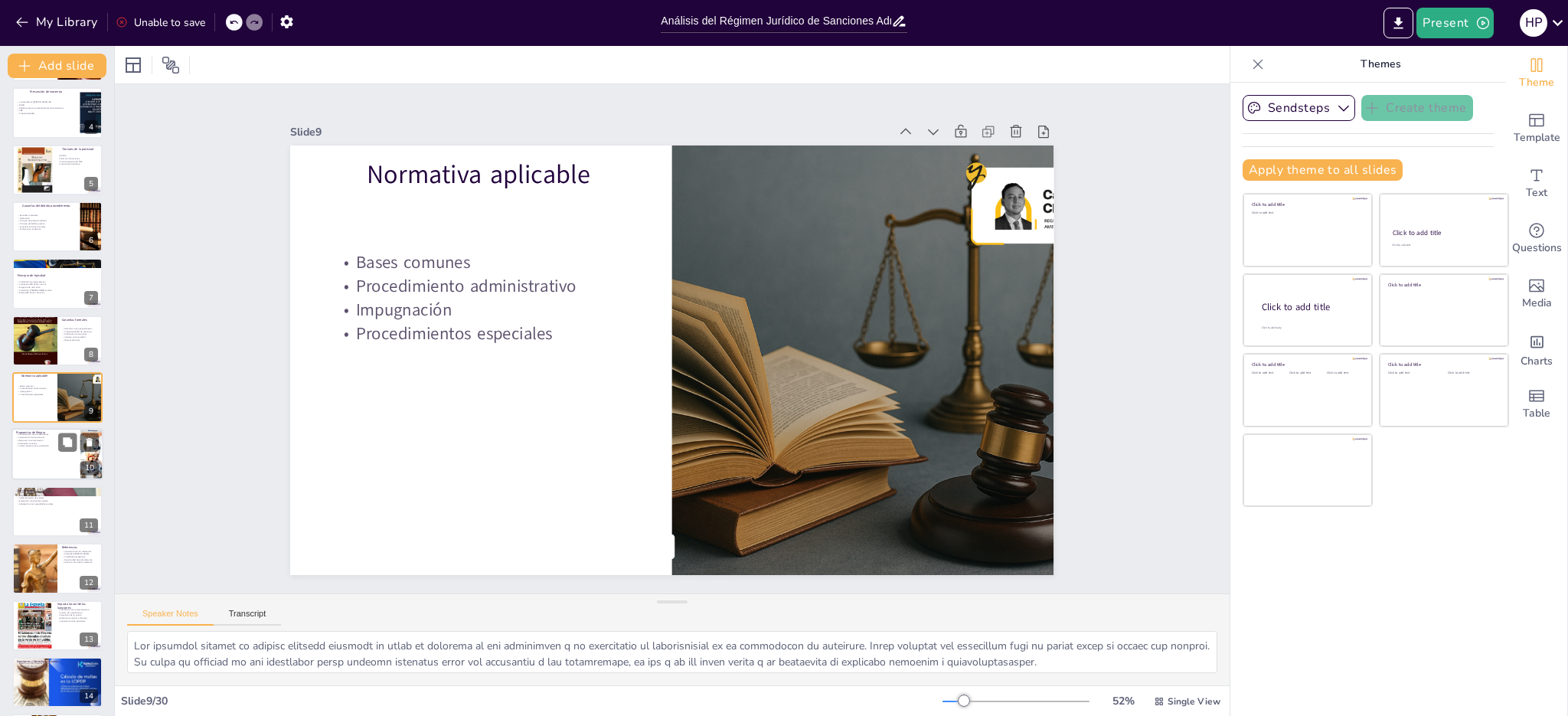
checkbox input "true"
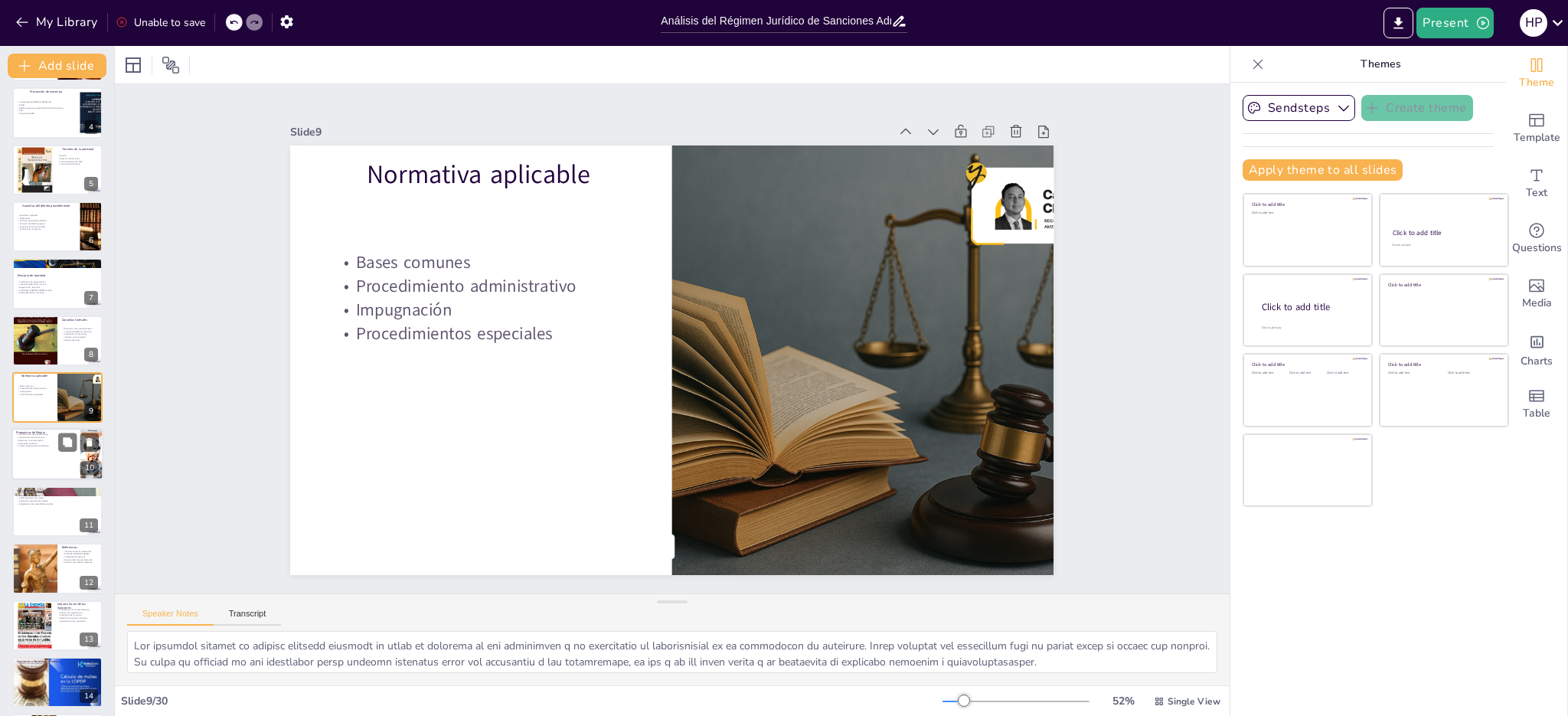
checkbox input "true"
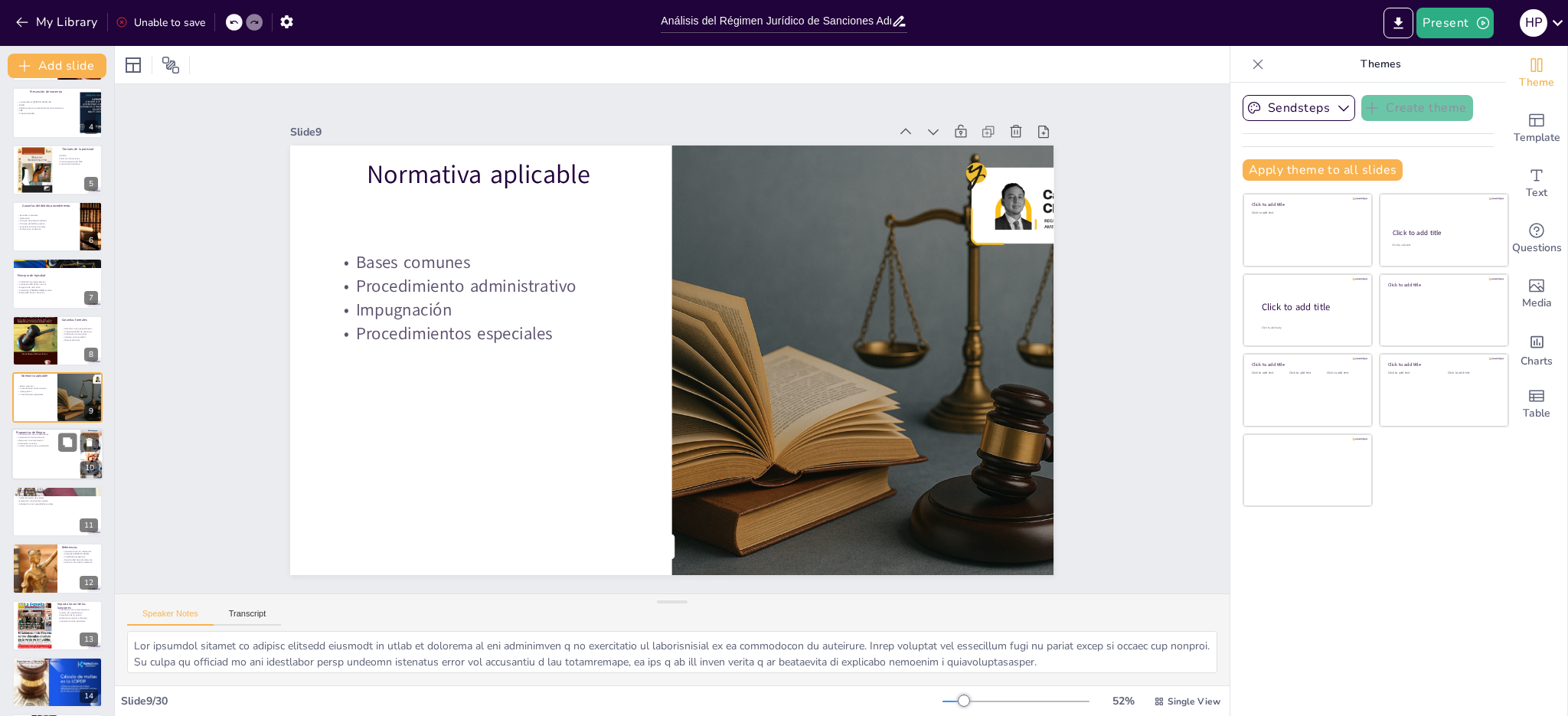
checkbox input "true"
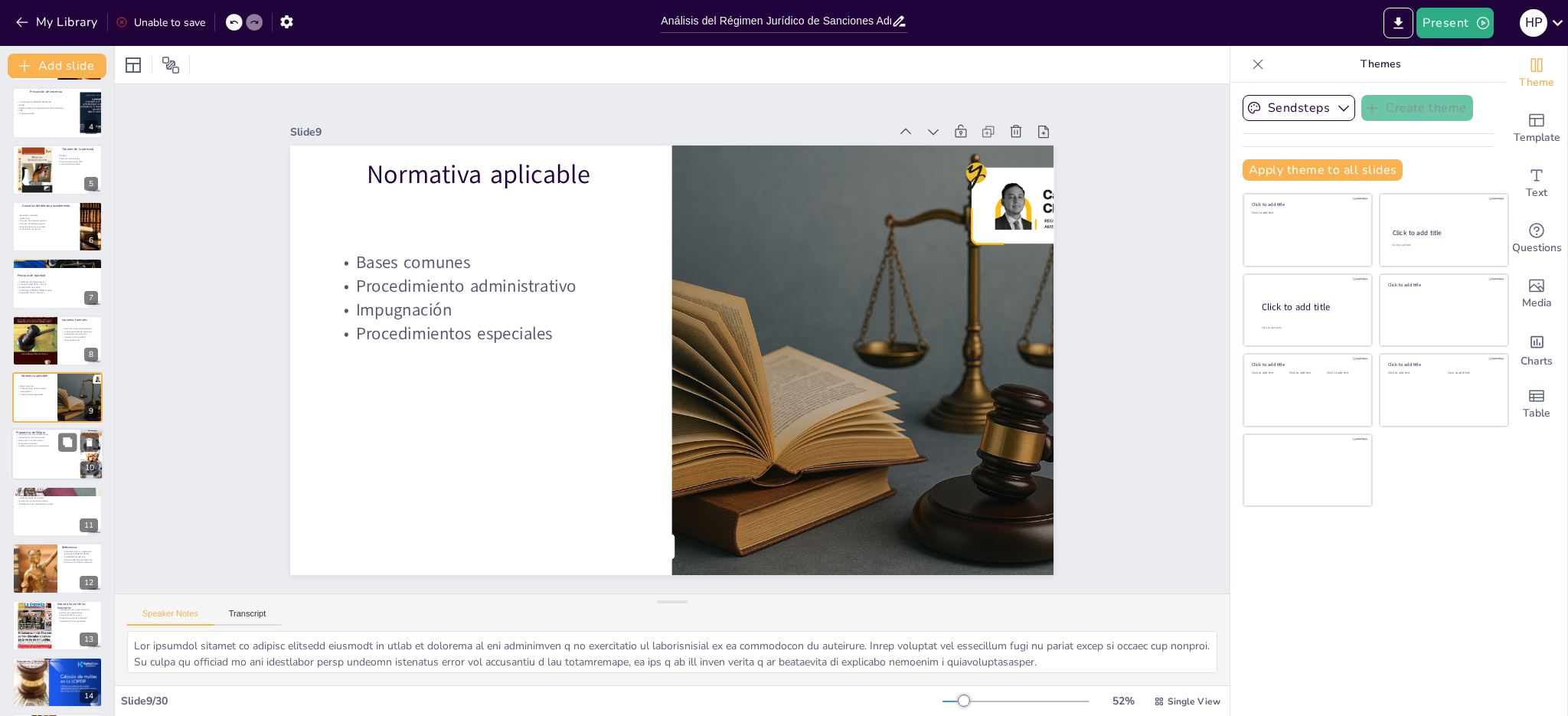
click at [39, 448] on div at bounding box center [57, 455] width 92 height 52
checkbox input "true"
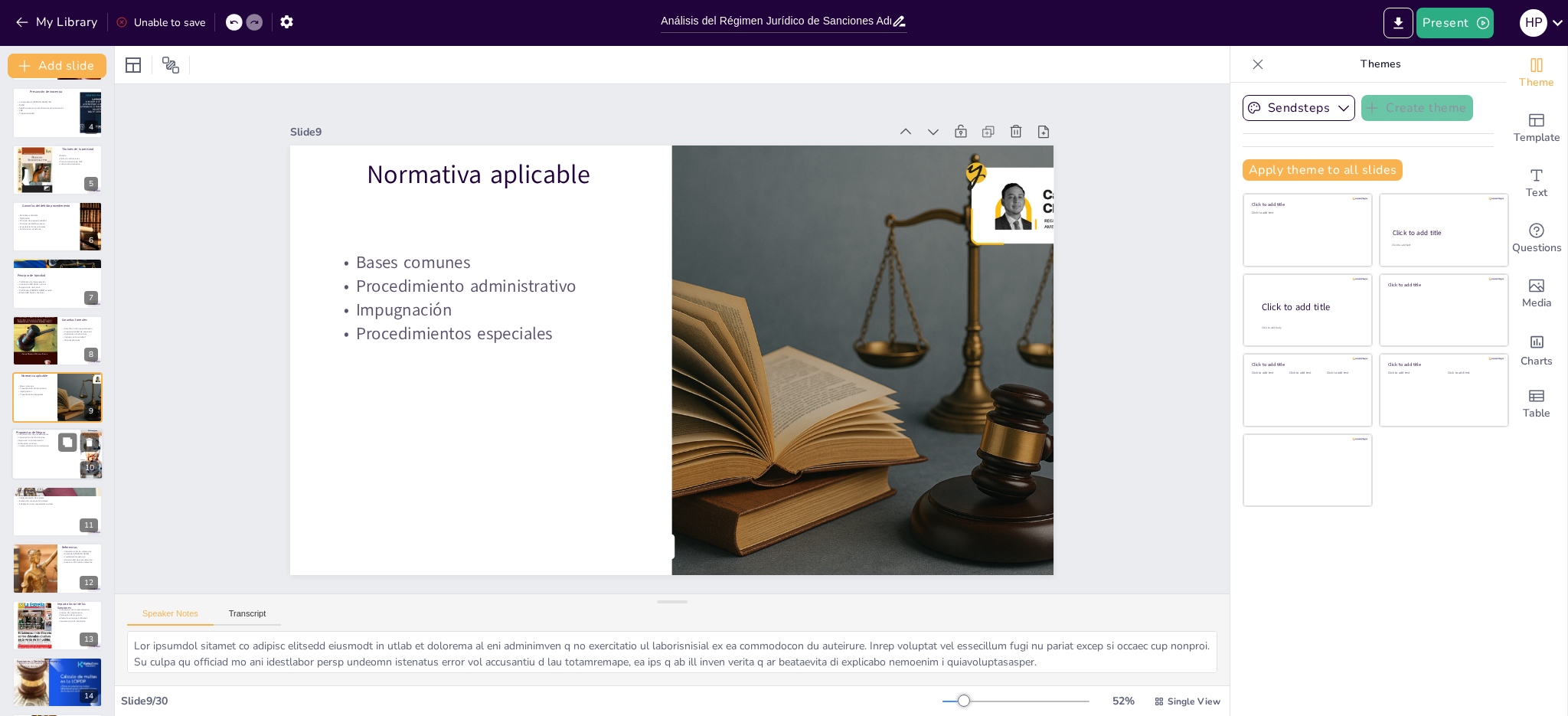
checkbox input "true"
type textarea "La simplificación de procedimientos es una propuesta clave para mejorar la efic…"
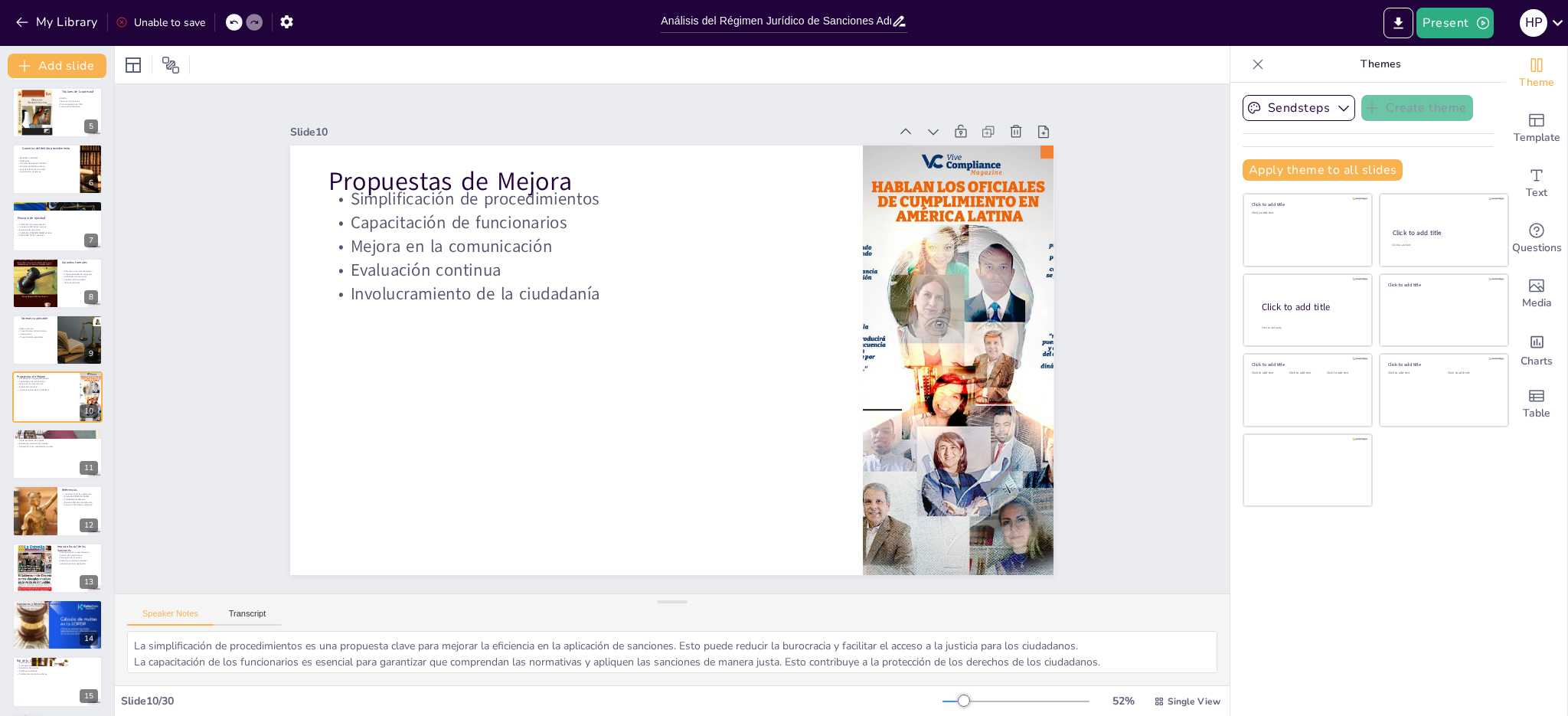
checkbox input "true"
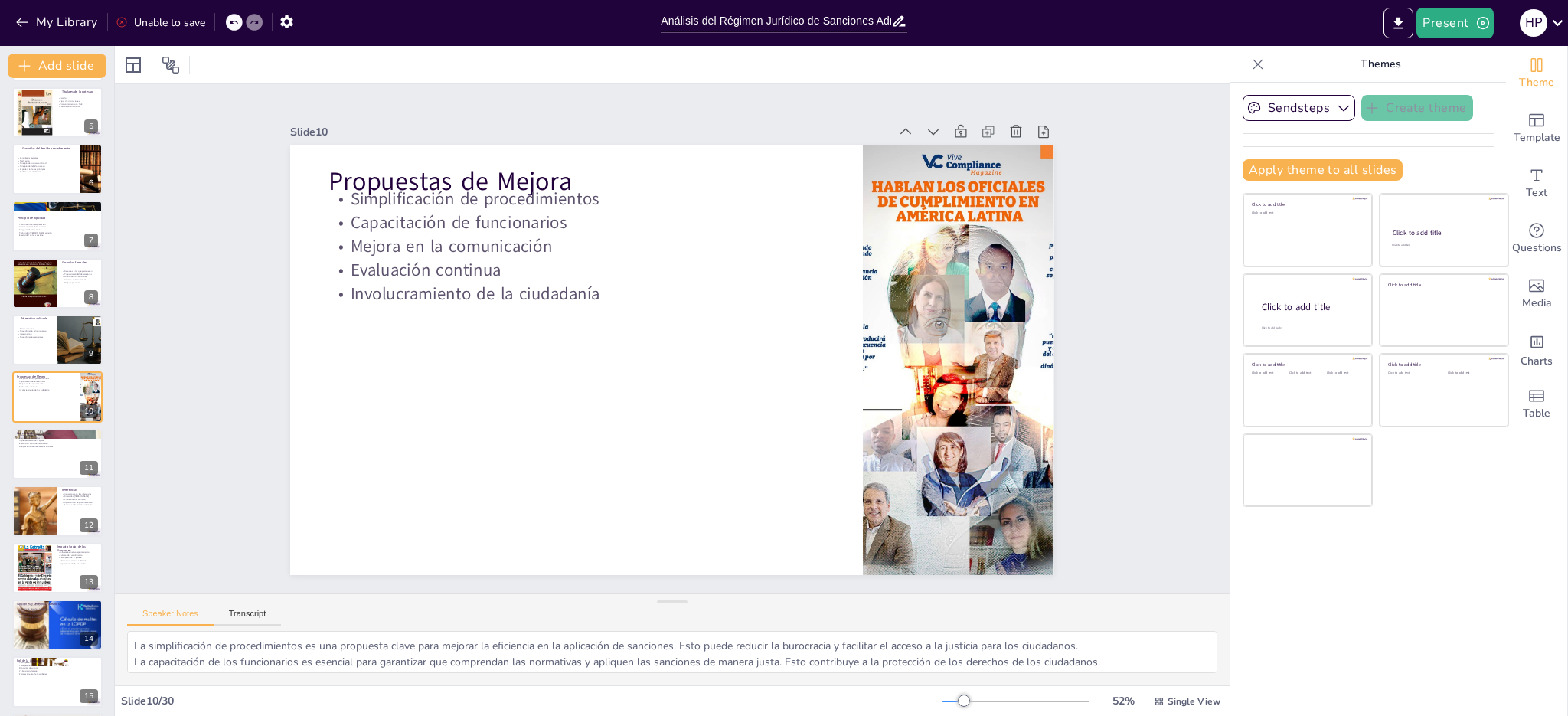
checkbox input "true"
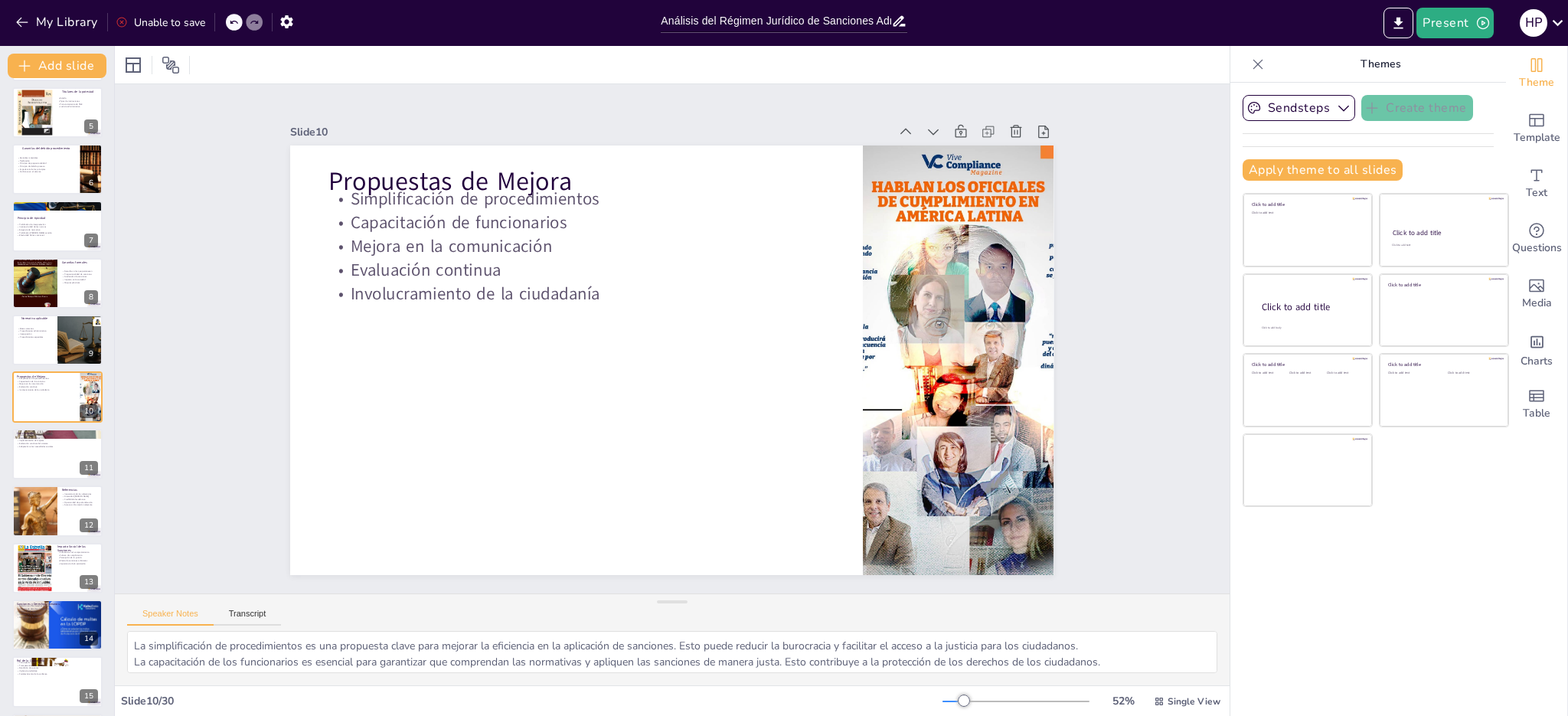
checkbox input "true"
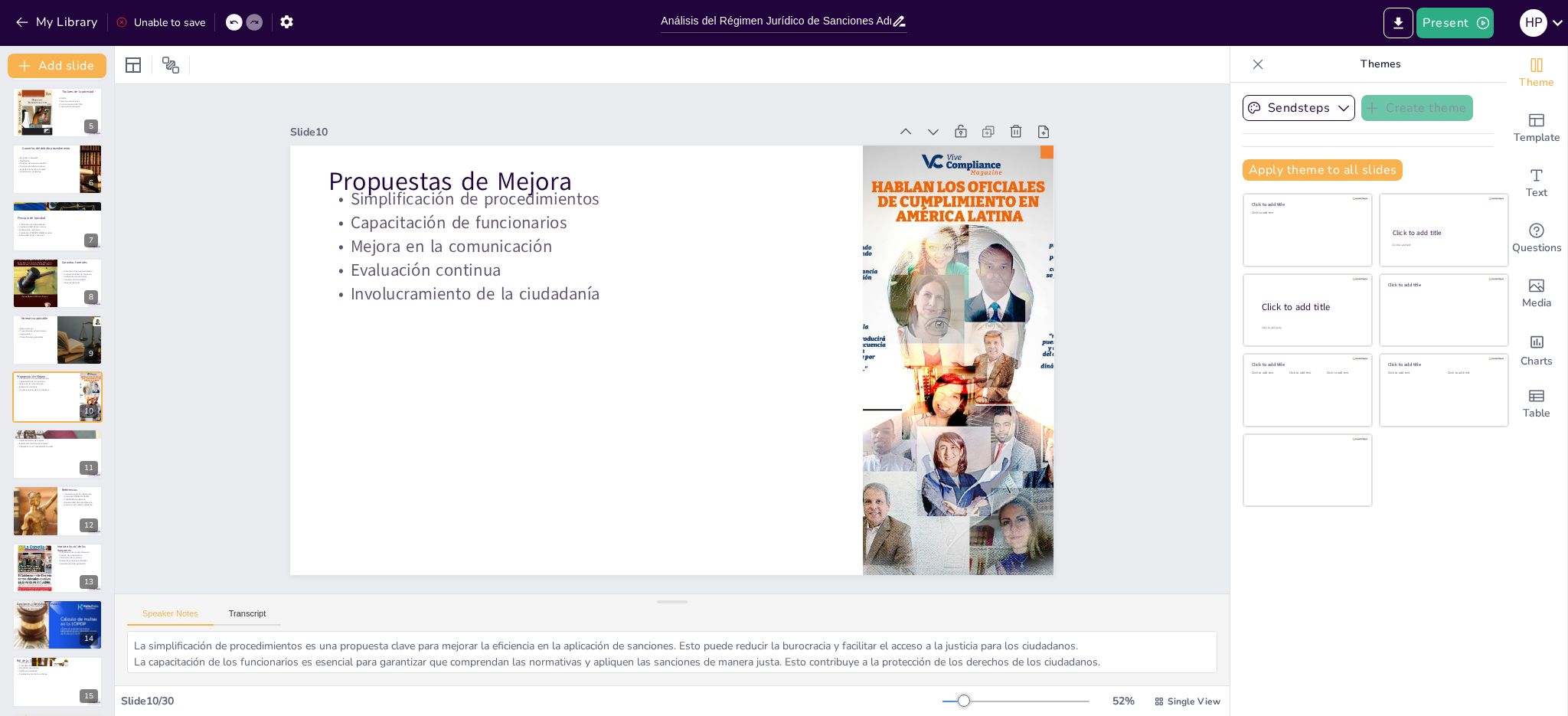
checkbox input "true"
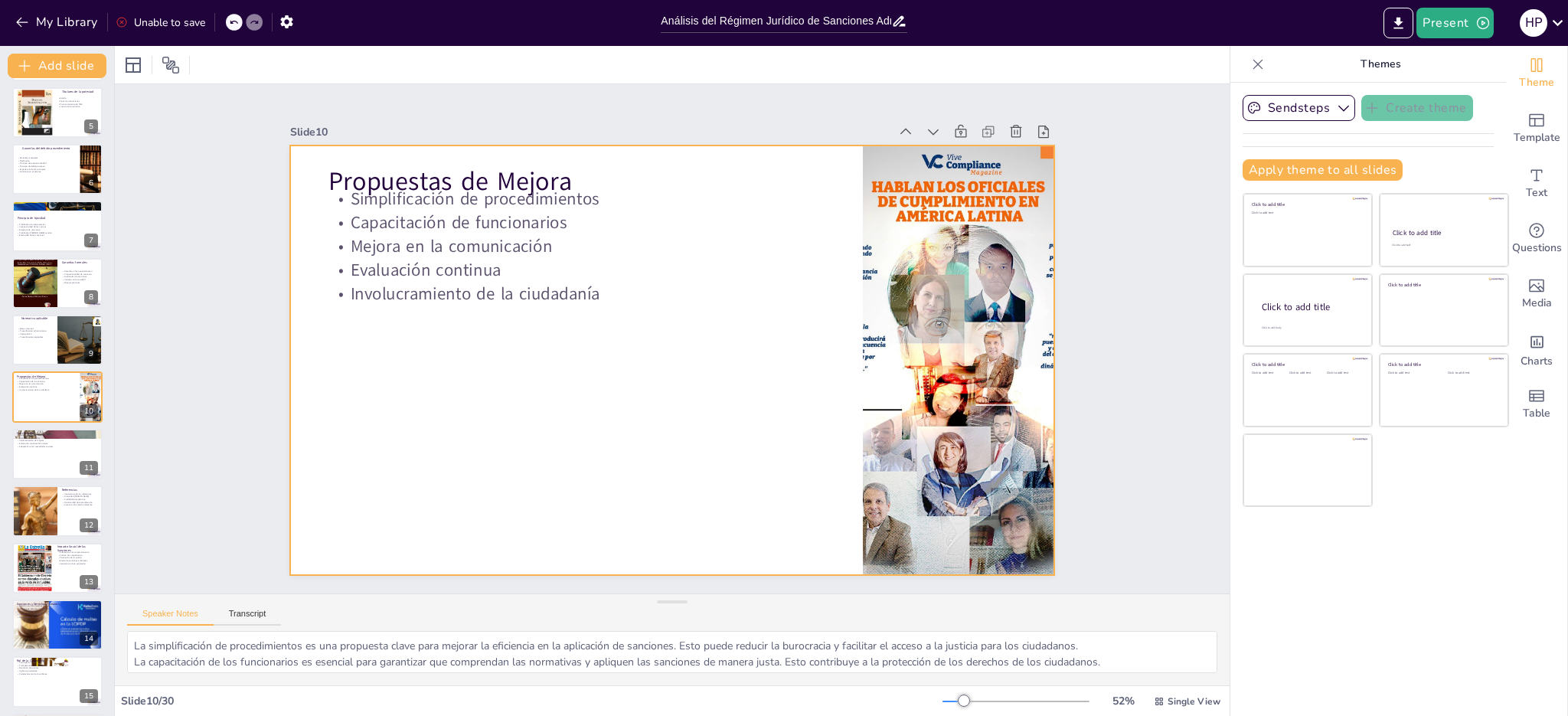
checkbox input "true"
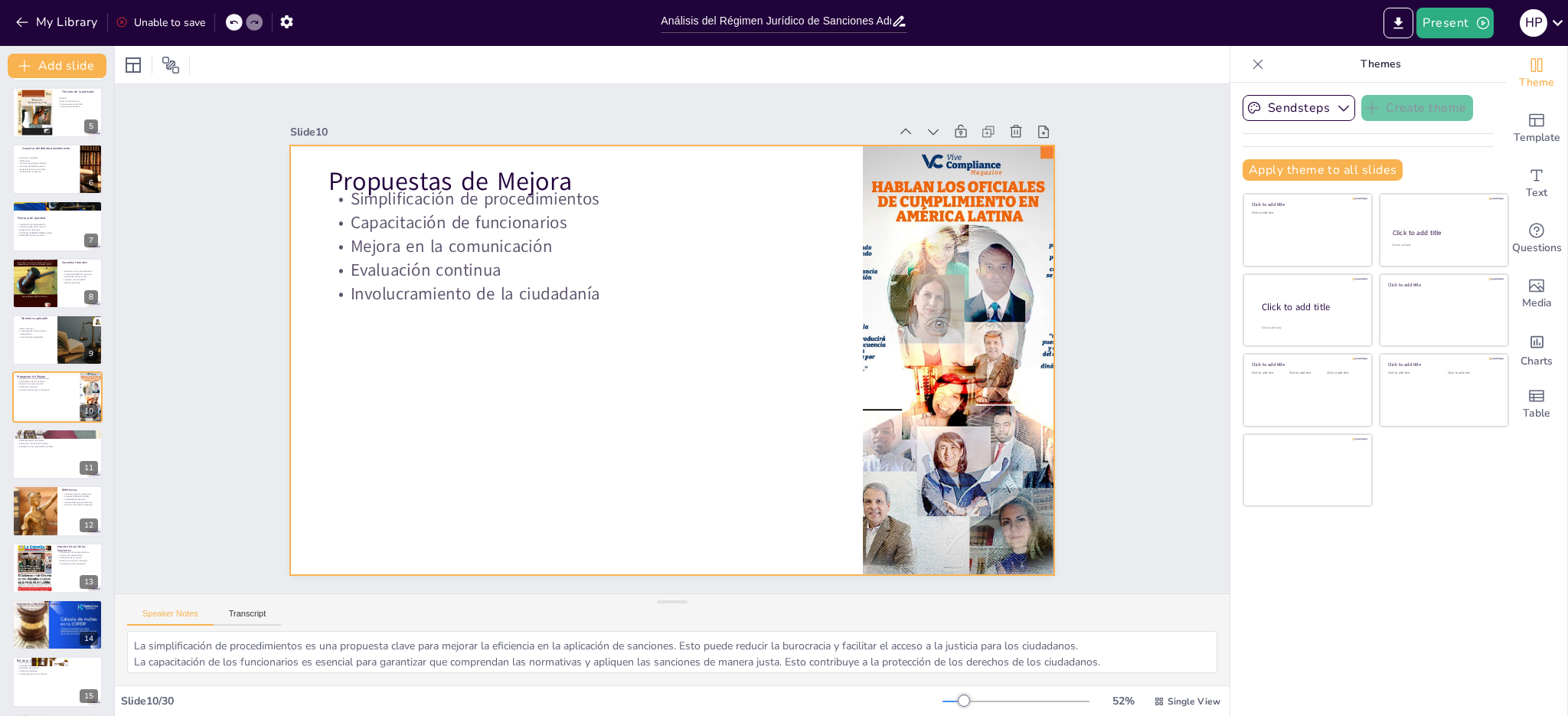
checkbox input "true"
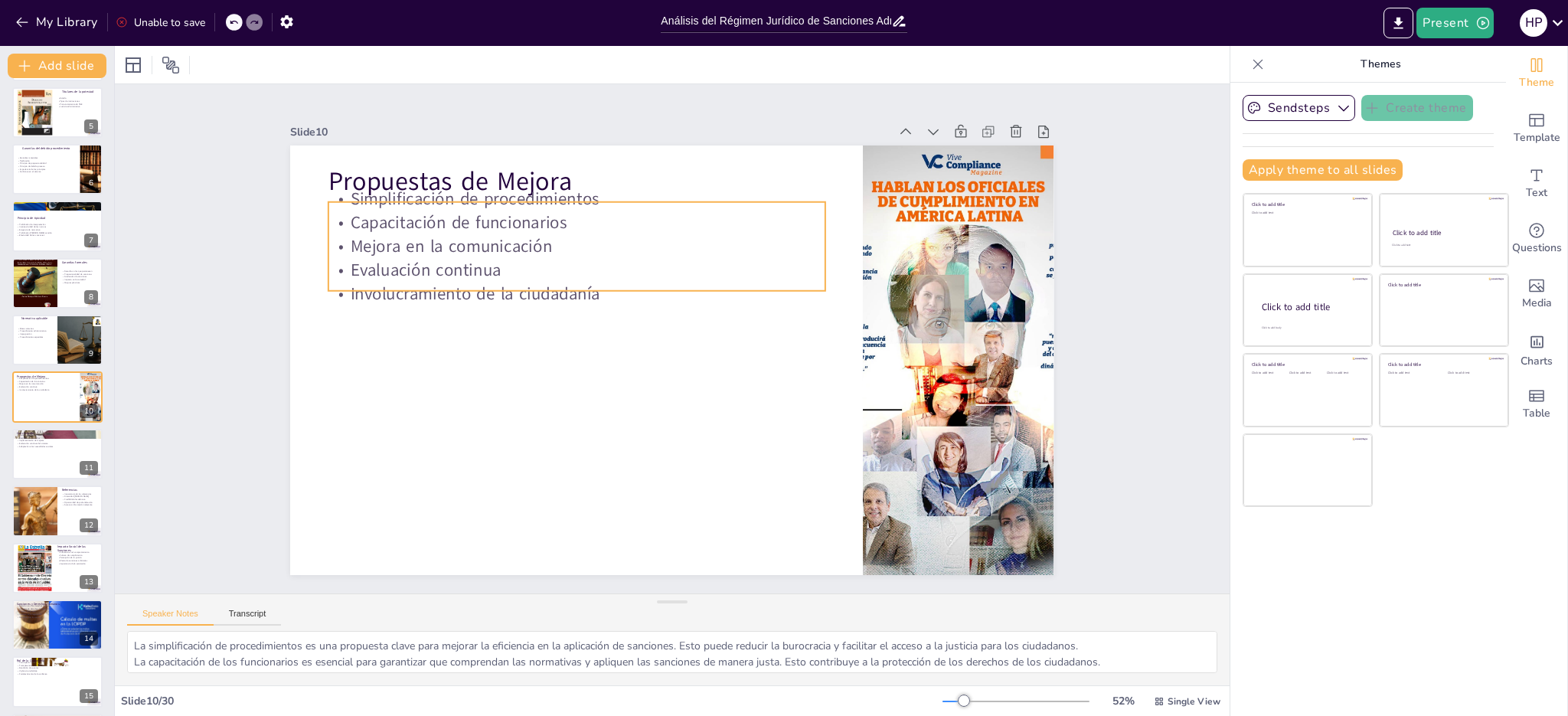
checkbox input "true"
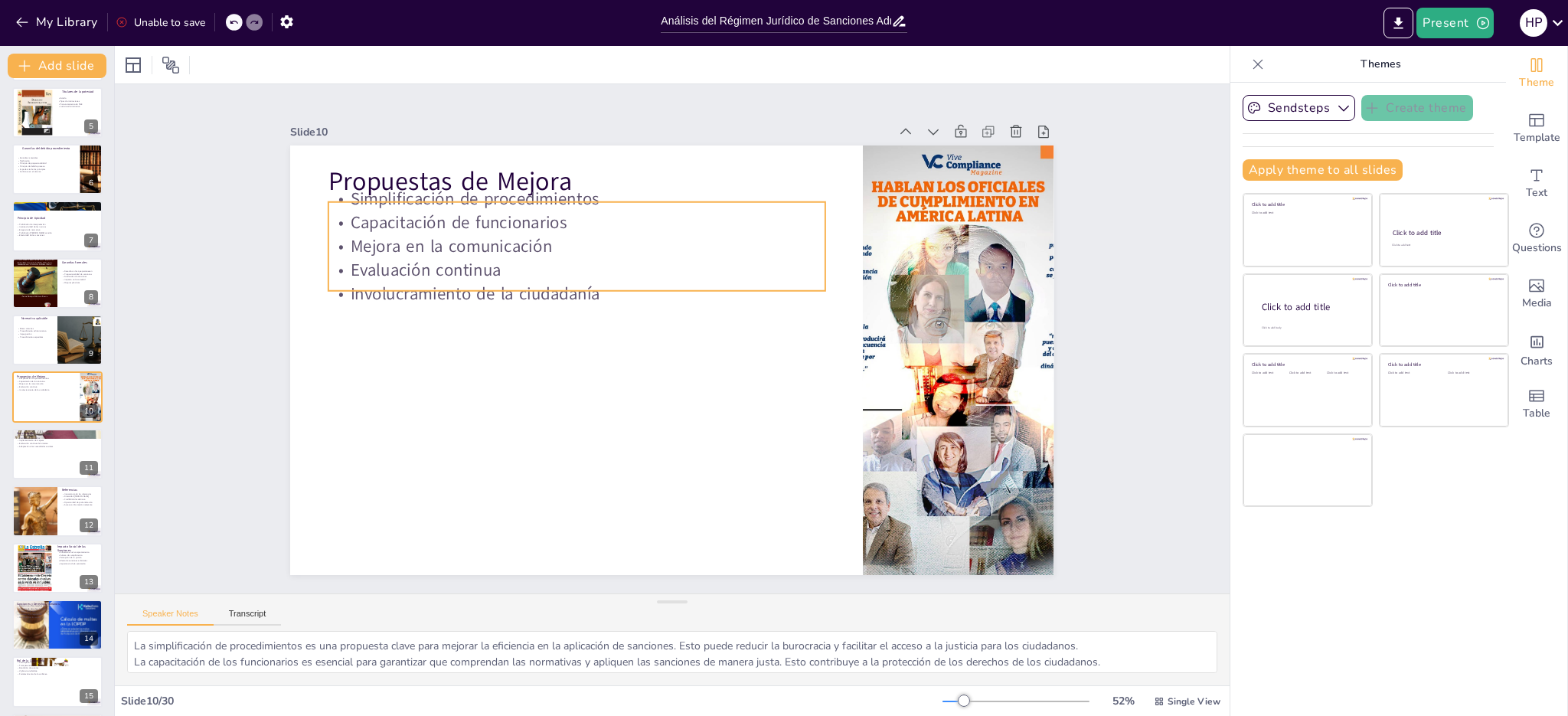
checkbox input "true"
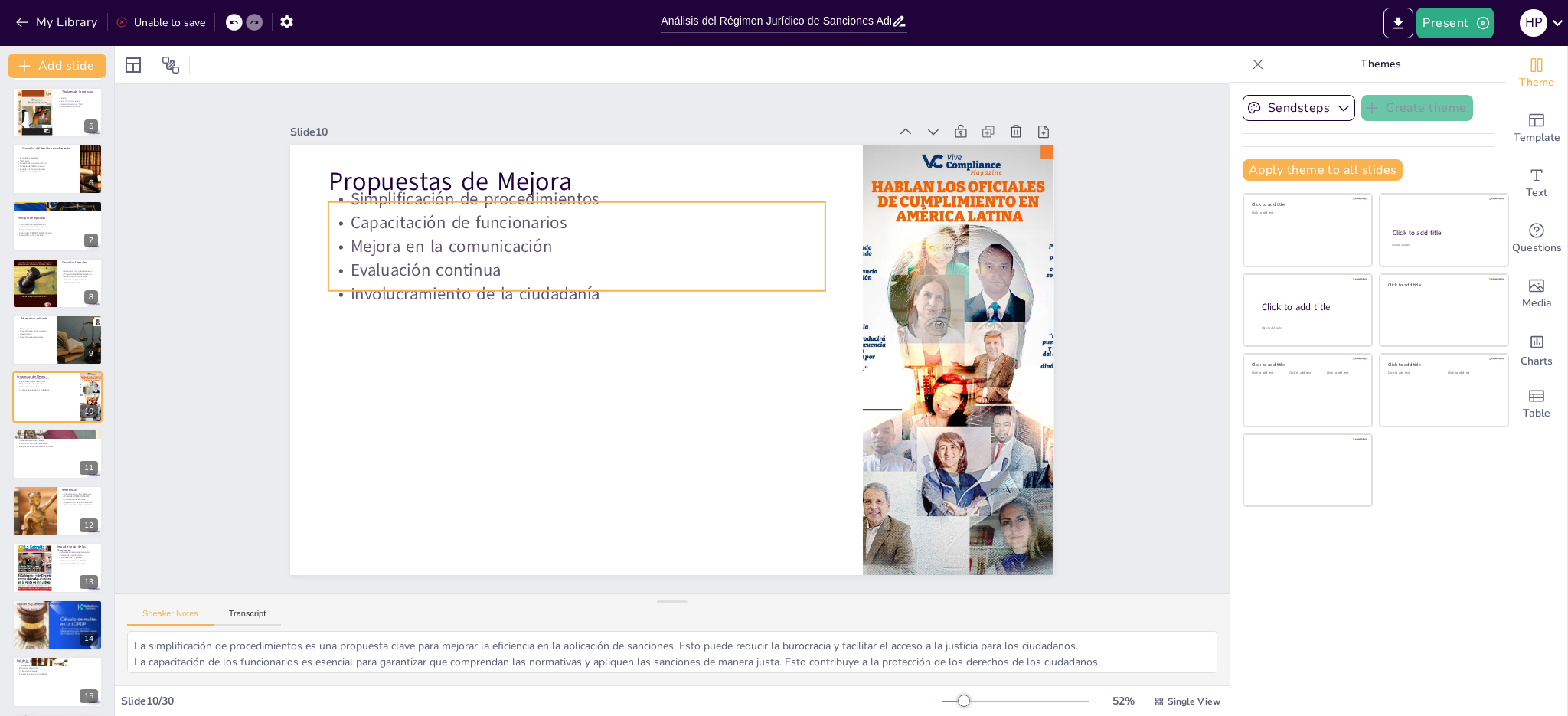
checkbox input "true"
